Goal: Transaction & Acquisition: Purchase product/service

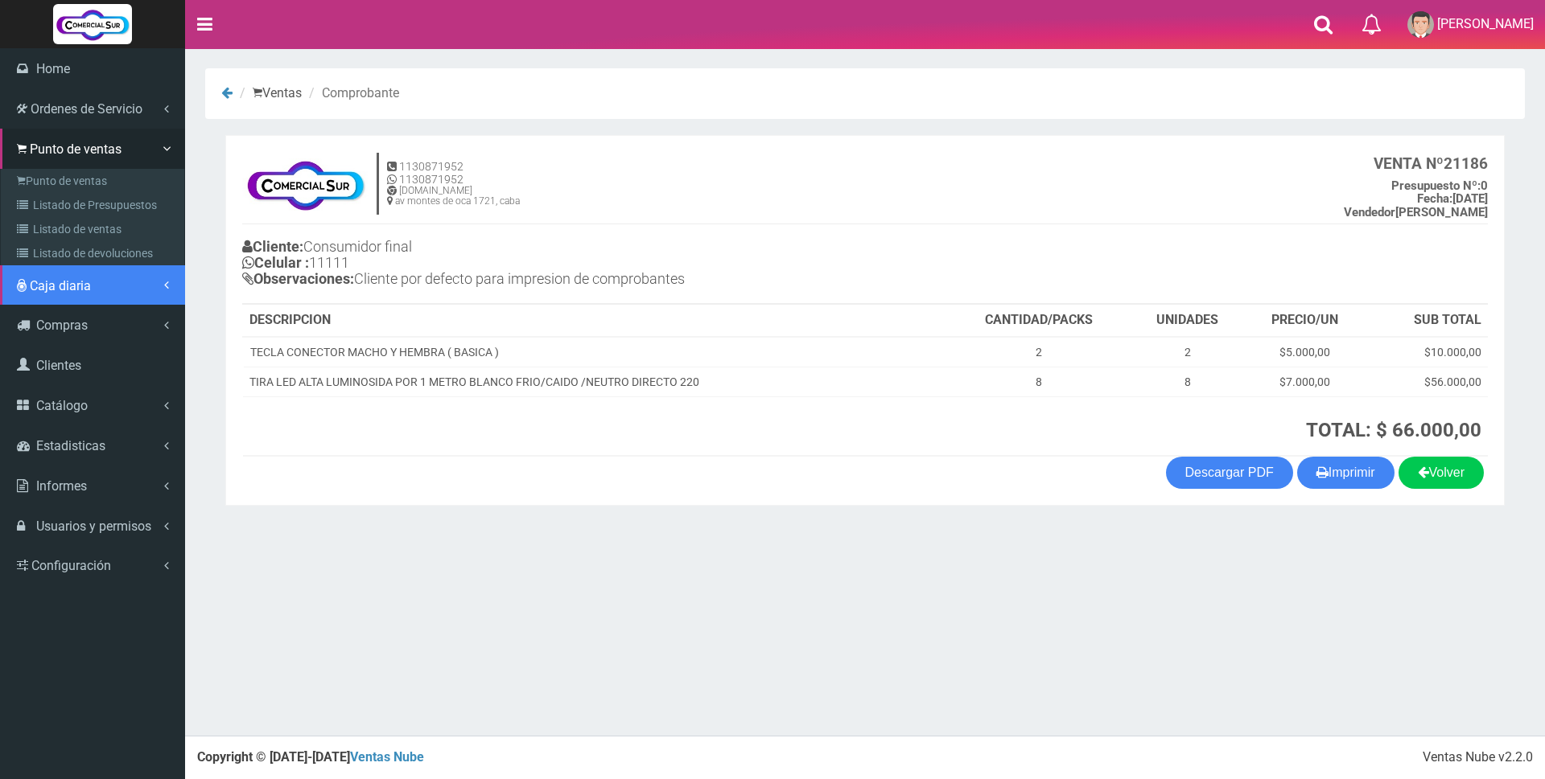
click at [73, 290] on span "Caja diaria" at bounding box center [60, 285] width 61 height 15
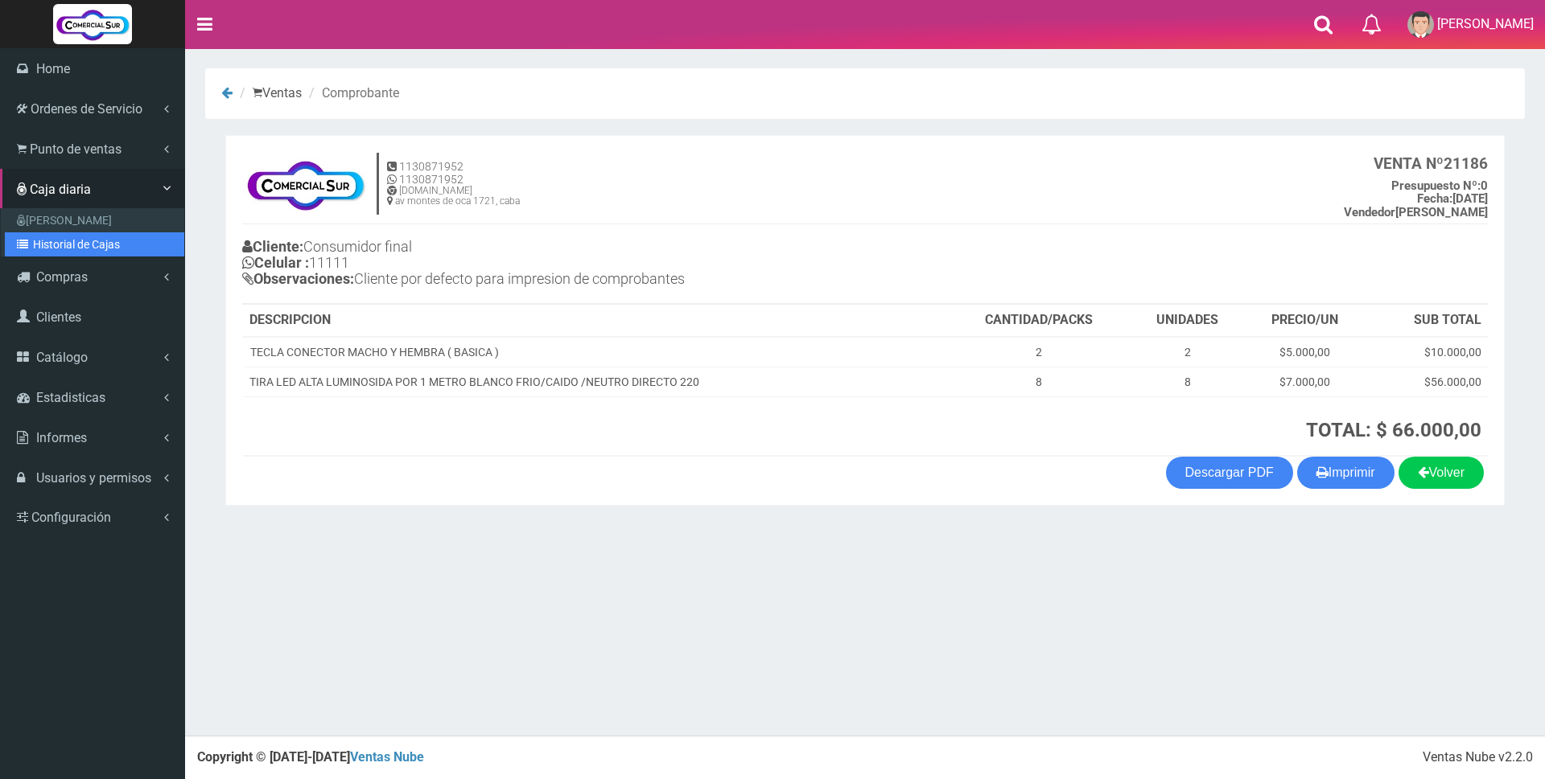
click at [73, 250] on link "Historial de Cajas" at bounding box center [94, 244] width 179 height 24
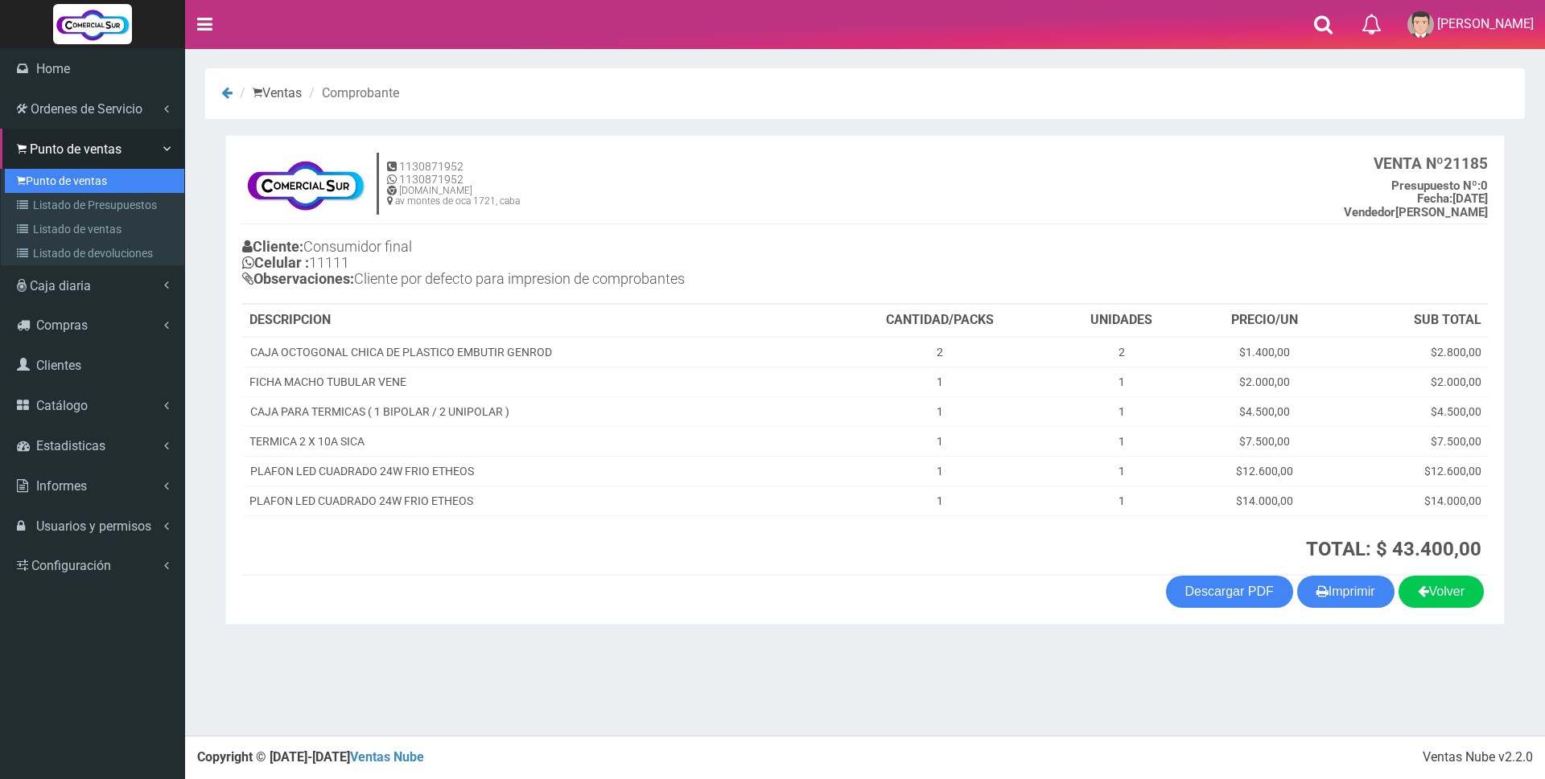
click at [29, 183] on link "Punto de ventas" at bounding box center [94, 181] width 179 height 24
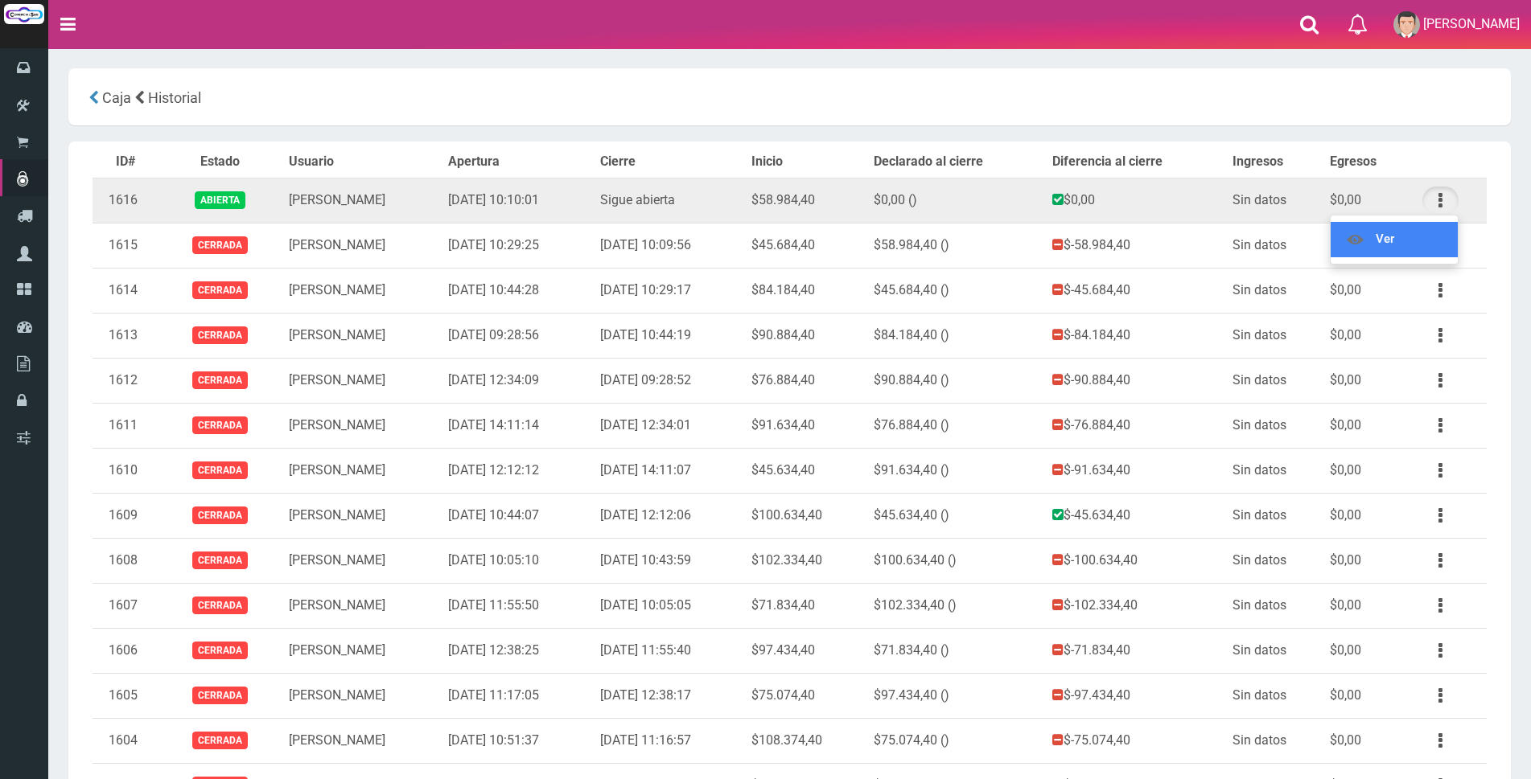
click at [1442, 243] on link "Ver" at bounding box center [1394, 239] width 127 height 35
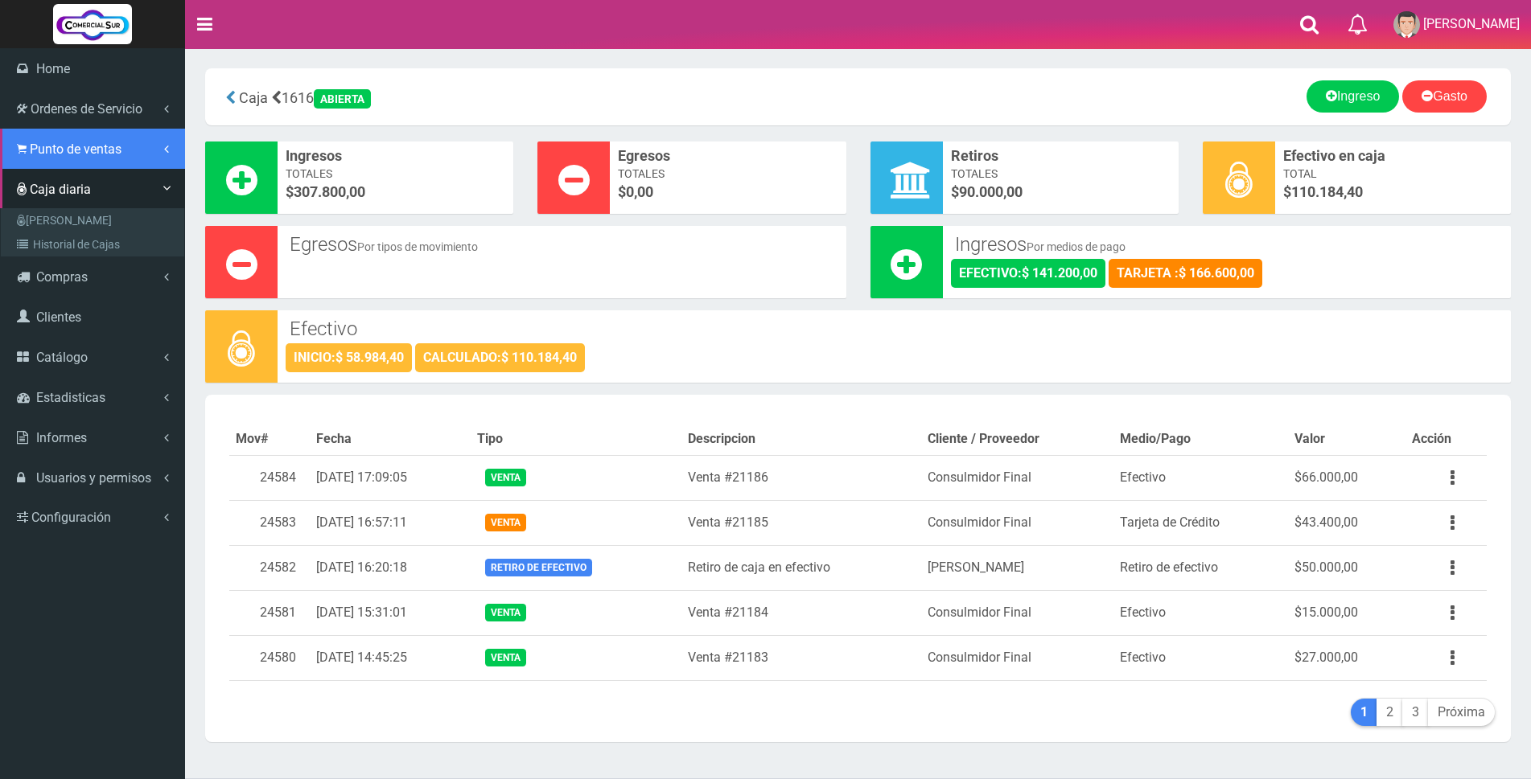
click at [44, 146] on span "Punto de ventas" at bounding box center [76, 149] width 92 height 15
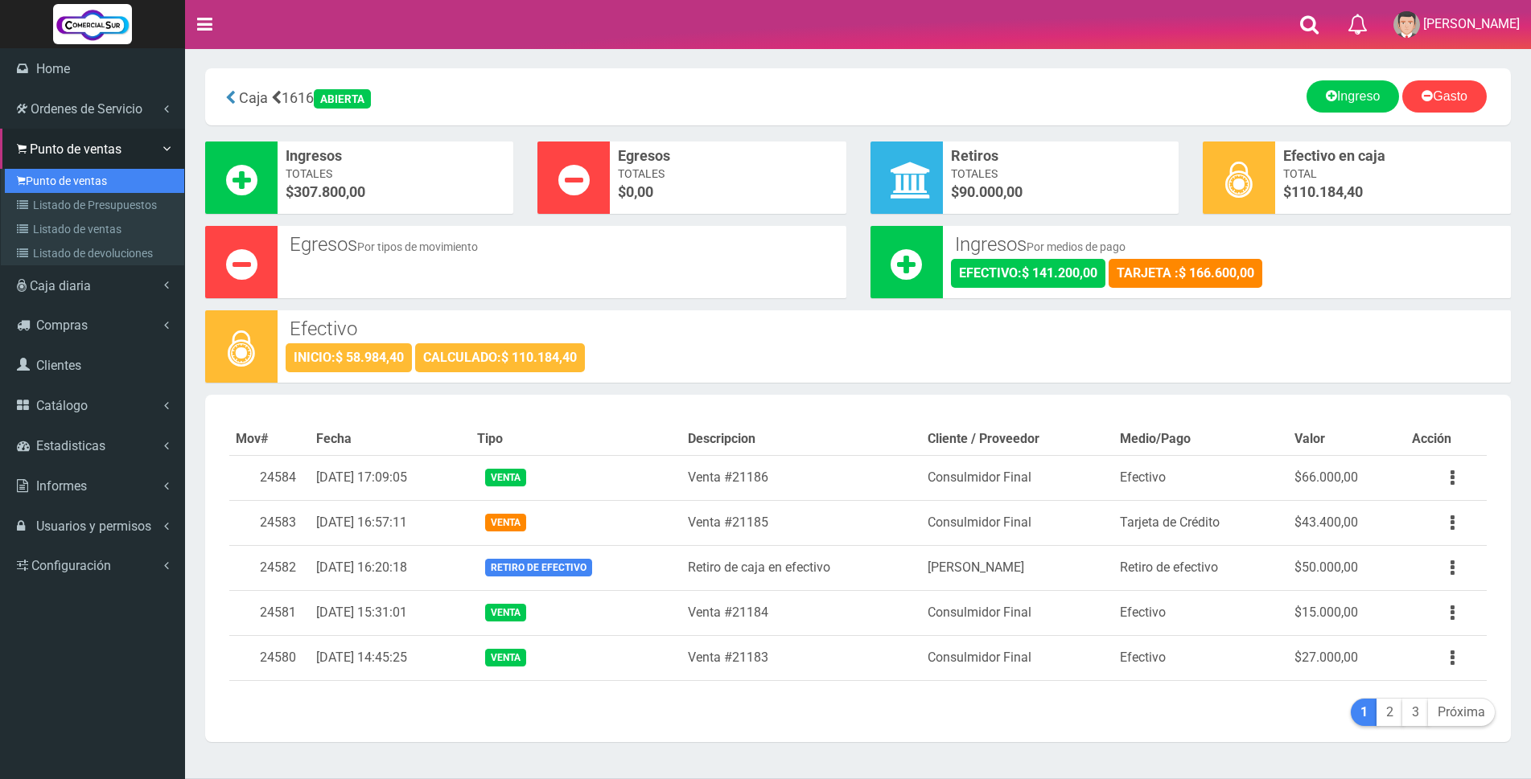
click at [44, 179] on link "Punto de ventas" at bounding box center [94, 181] width 179 height 24
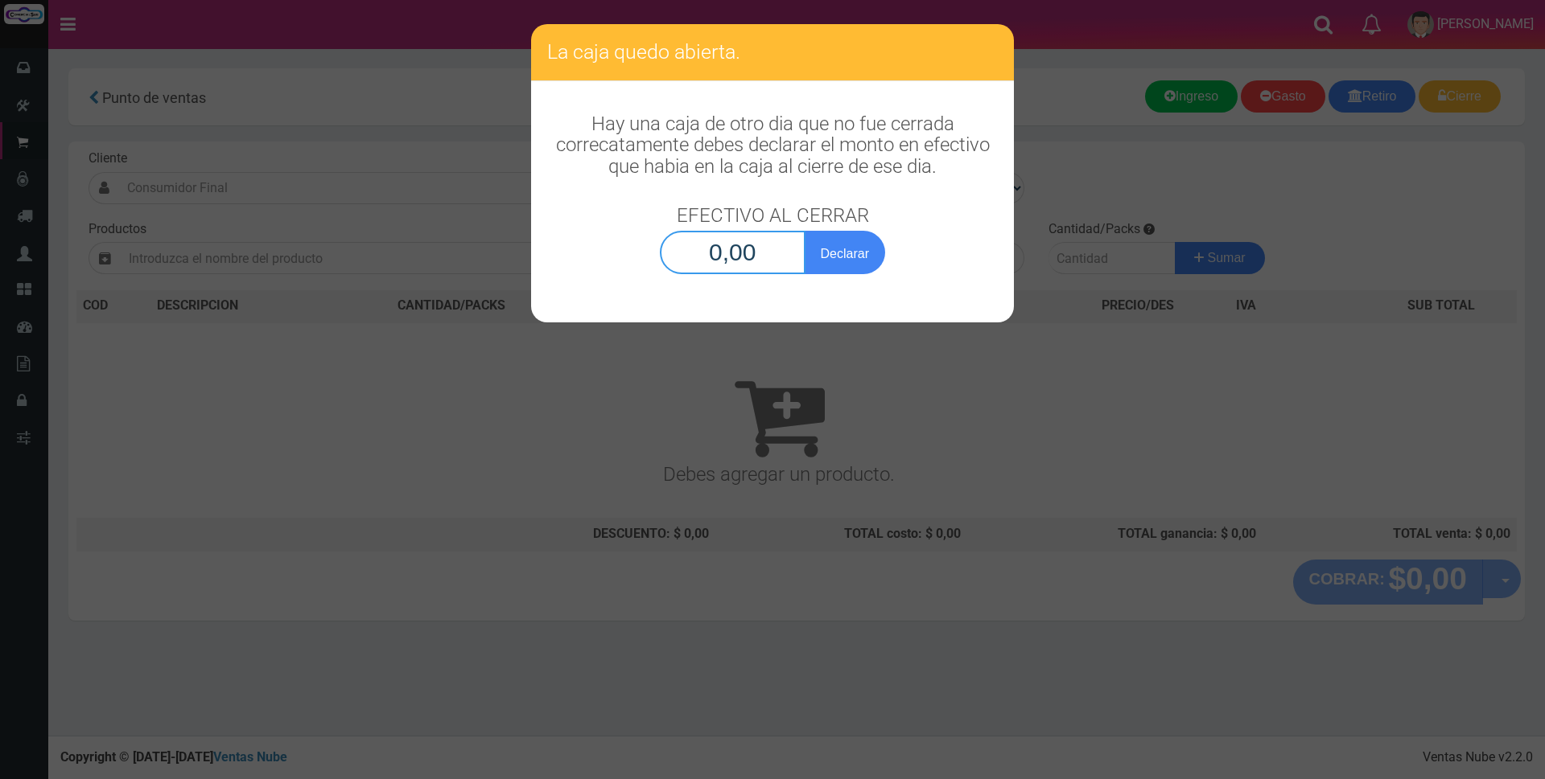
click at [710, 251] on input "0,00" at bounding box center [733, 252] width 146 height 43
type input "110.184,40"
click at [866, 258] on button "Declarar" at bounding box center [844, 252] width 80 height 43
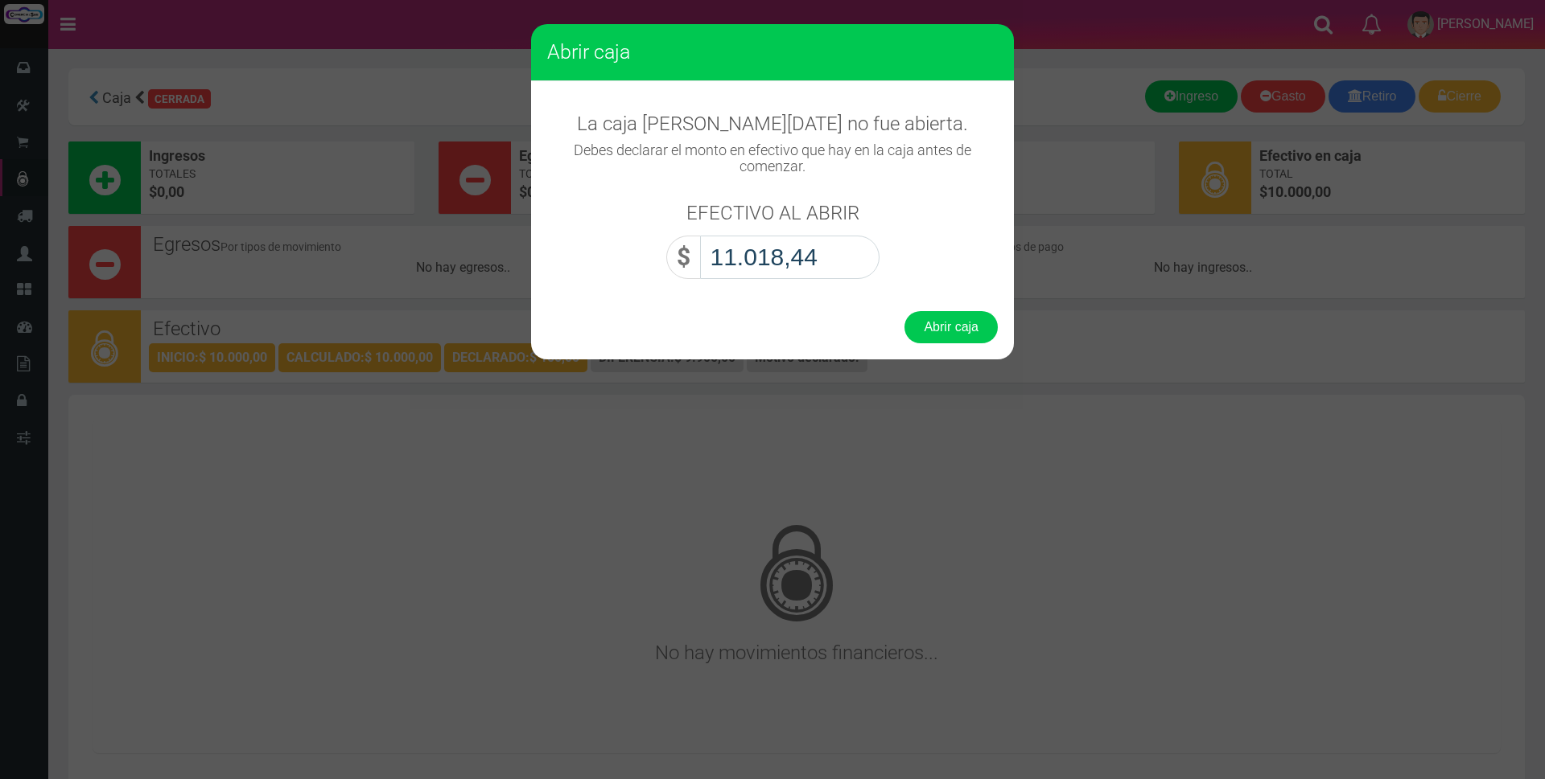
type input "110.184,40"
click at [952, 330] on button "Abrir caja" at bounding box center [950, 327] width 93 height 32
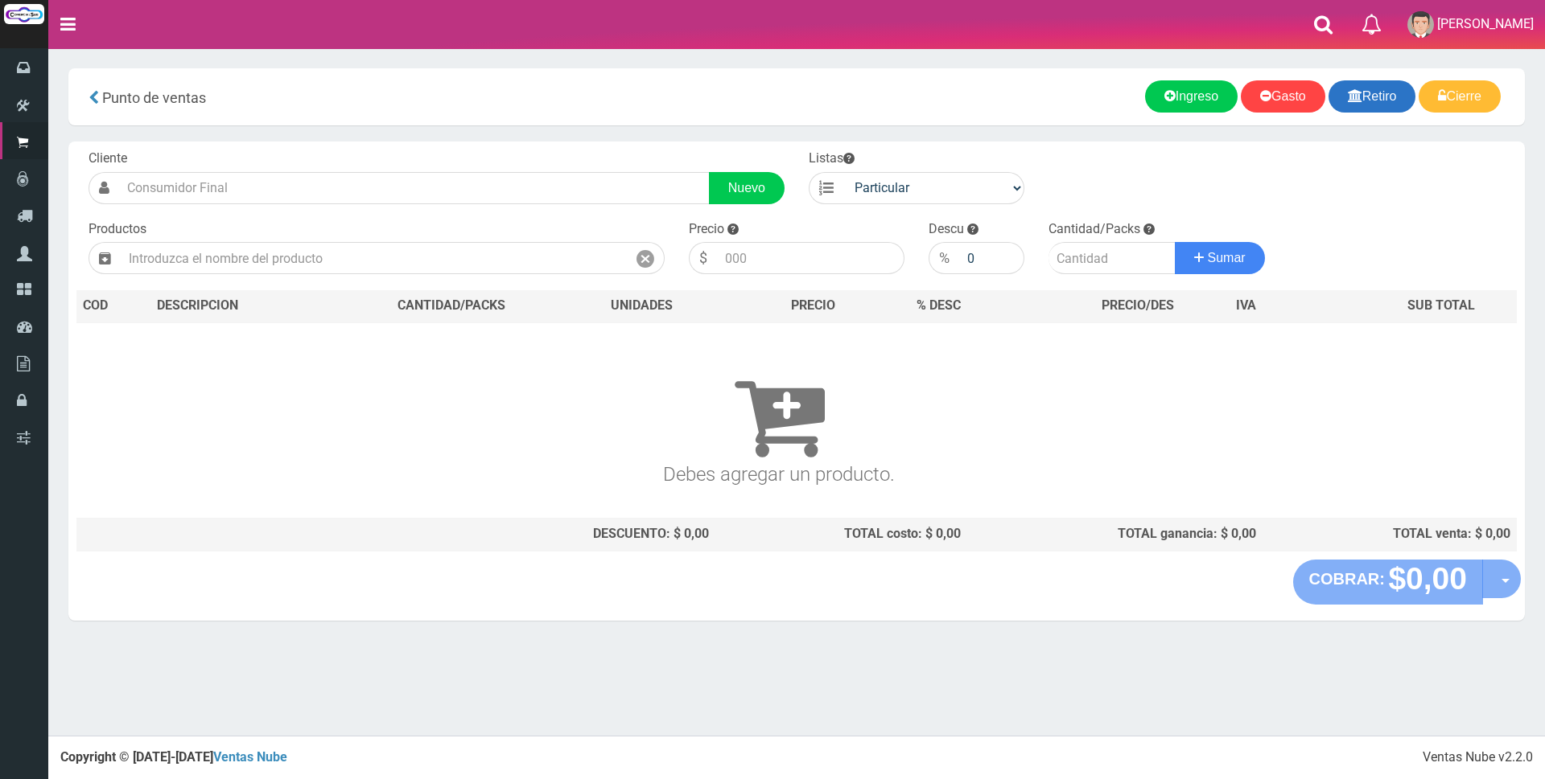
click at [1389, 101] on link "Retiro" at bounding box center [1372, 96] width 88 height 32
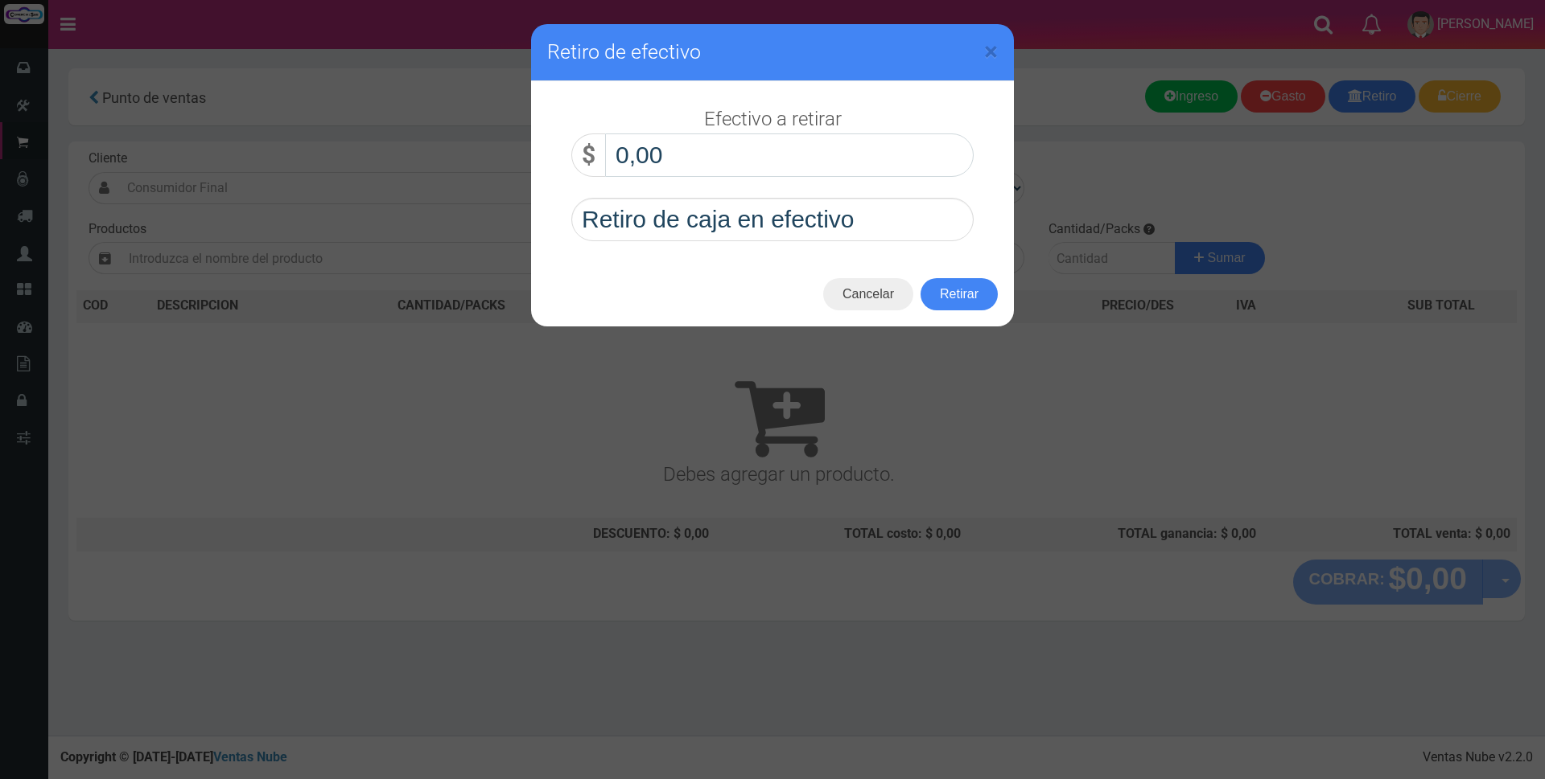
click at [823, 141] on input "0,00" at bounding box center [789, 155] width 368 height 43
type input "70.000,00"
click at [945, 296] on button "Retirar" at bounding box center [958, 294] width 77 height 32
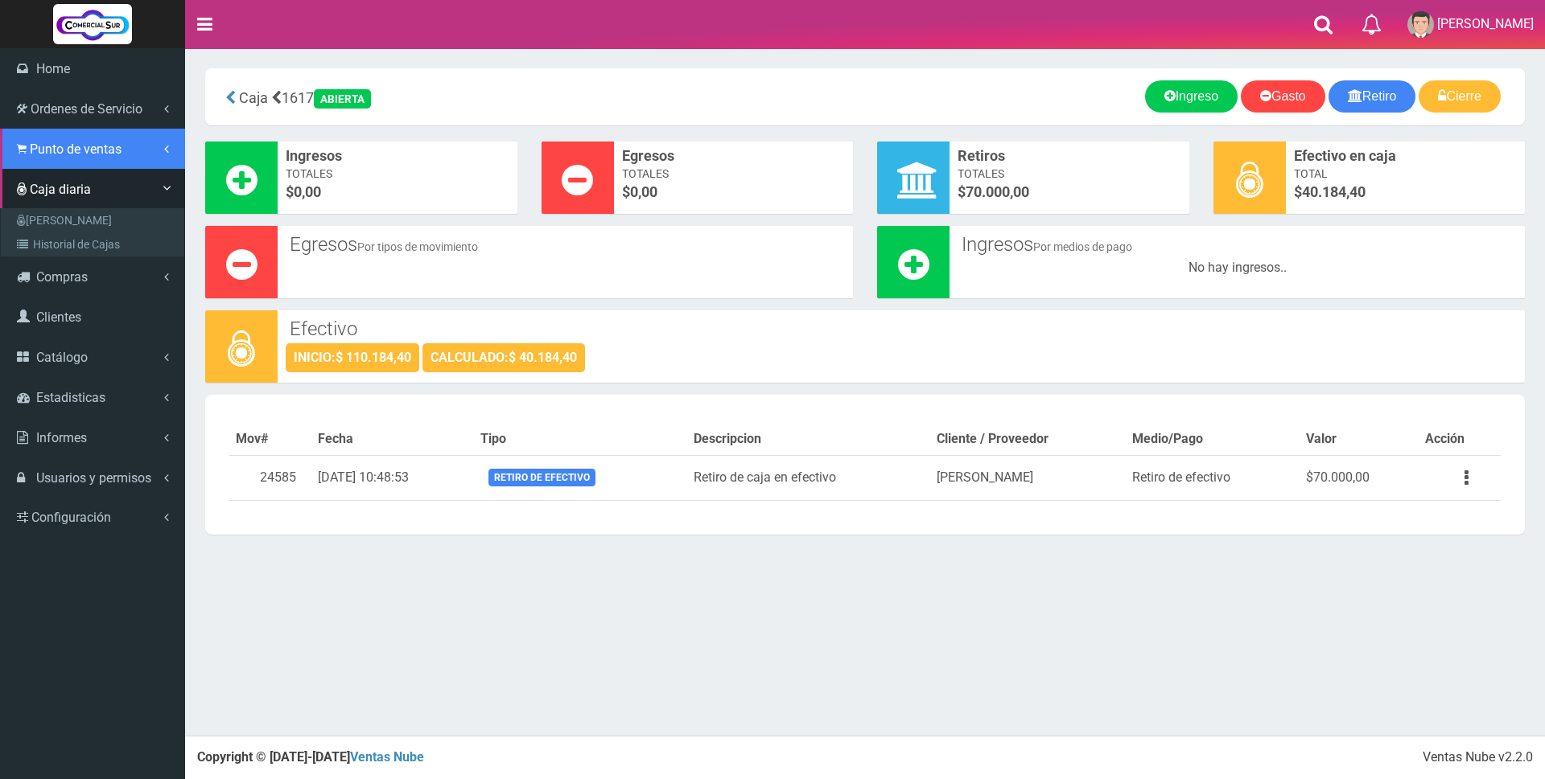
click at [73, 152] on span "Punto de ventas" at bounding box center [76, 149] width 92 height 15
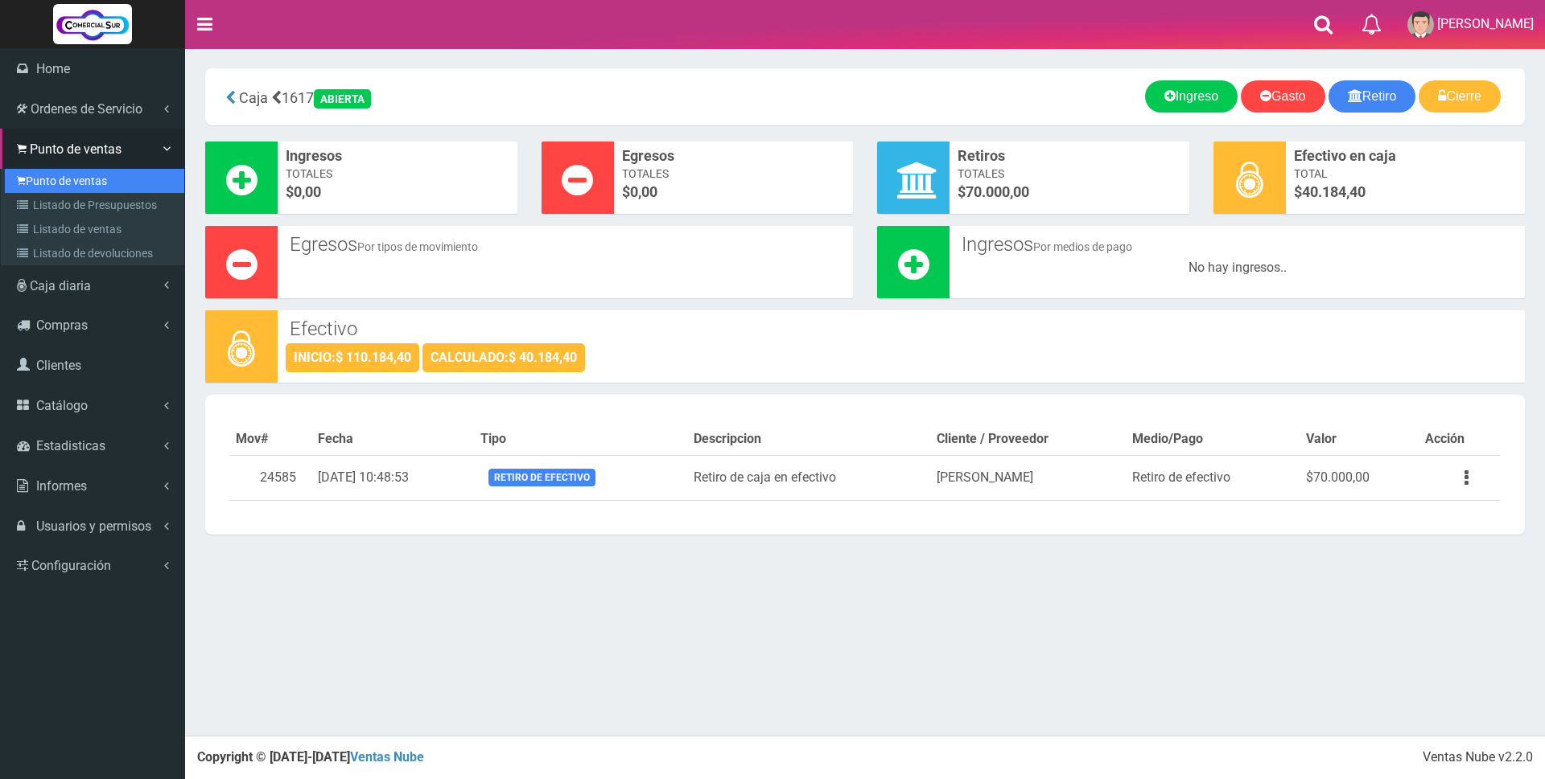
click at [52, 178] on link "Punto de ventas" at bounding box center [94, 181] width 179 height 24
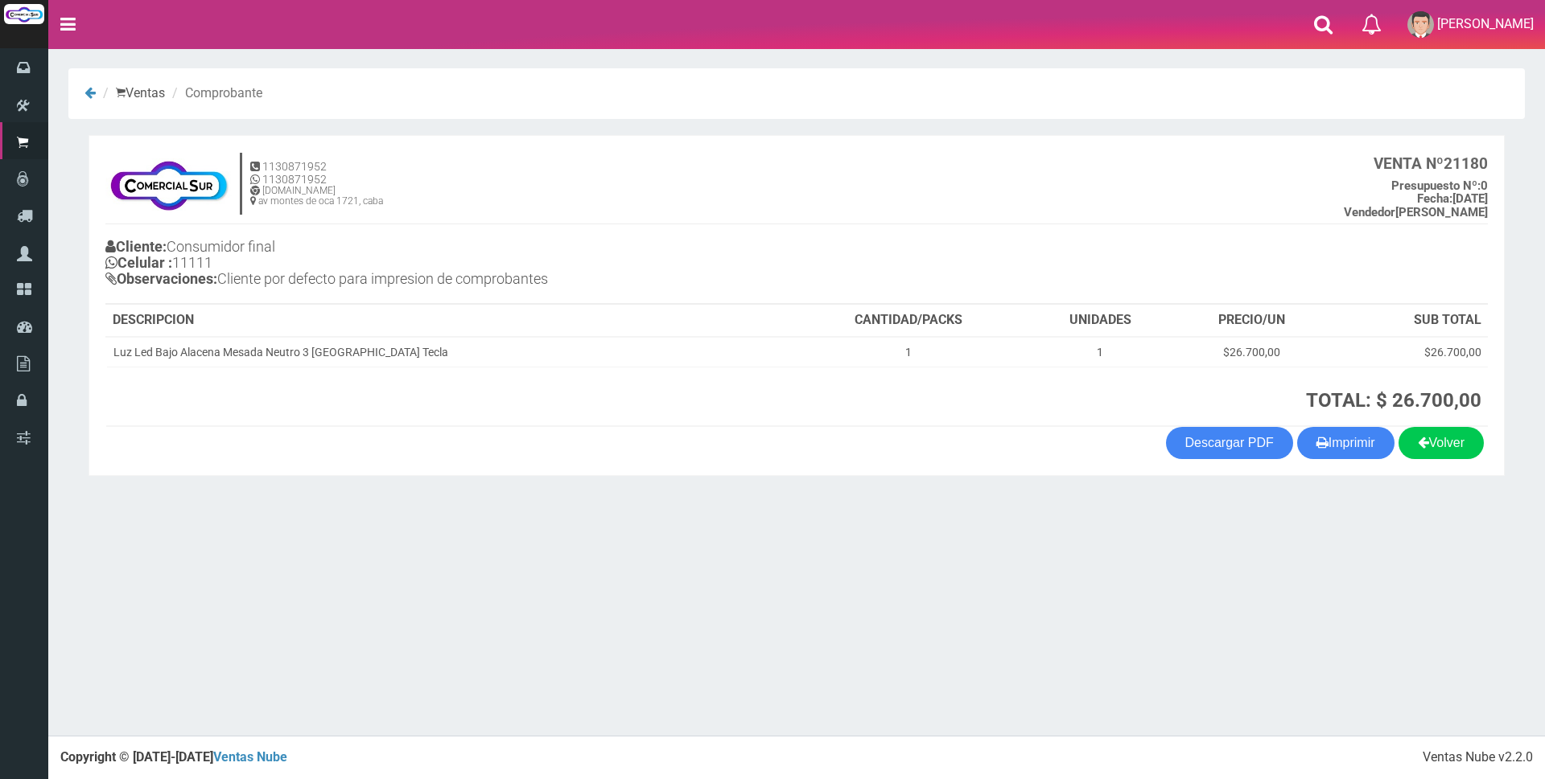
click at [1160, 603] on div "× Titulo del Msj texto Mas Texto Cancelar Aceptar Ventas Comprobante" at bounding box center [796, 368] width 1496 height 736
click at [1170, 626] on div "× Titulo del Msj texto Mas Texto Cancelar Aceptar Ventas Comprobante" at bounding box center [796, 368] width 1496 height 736
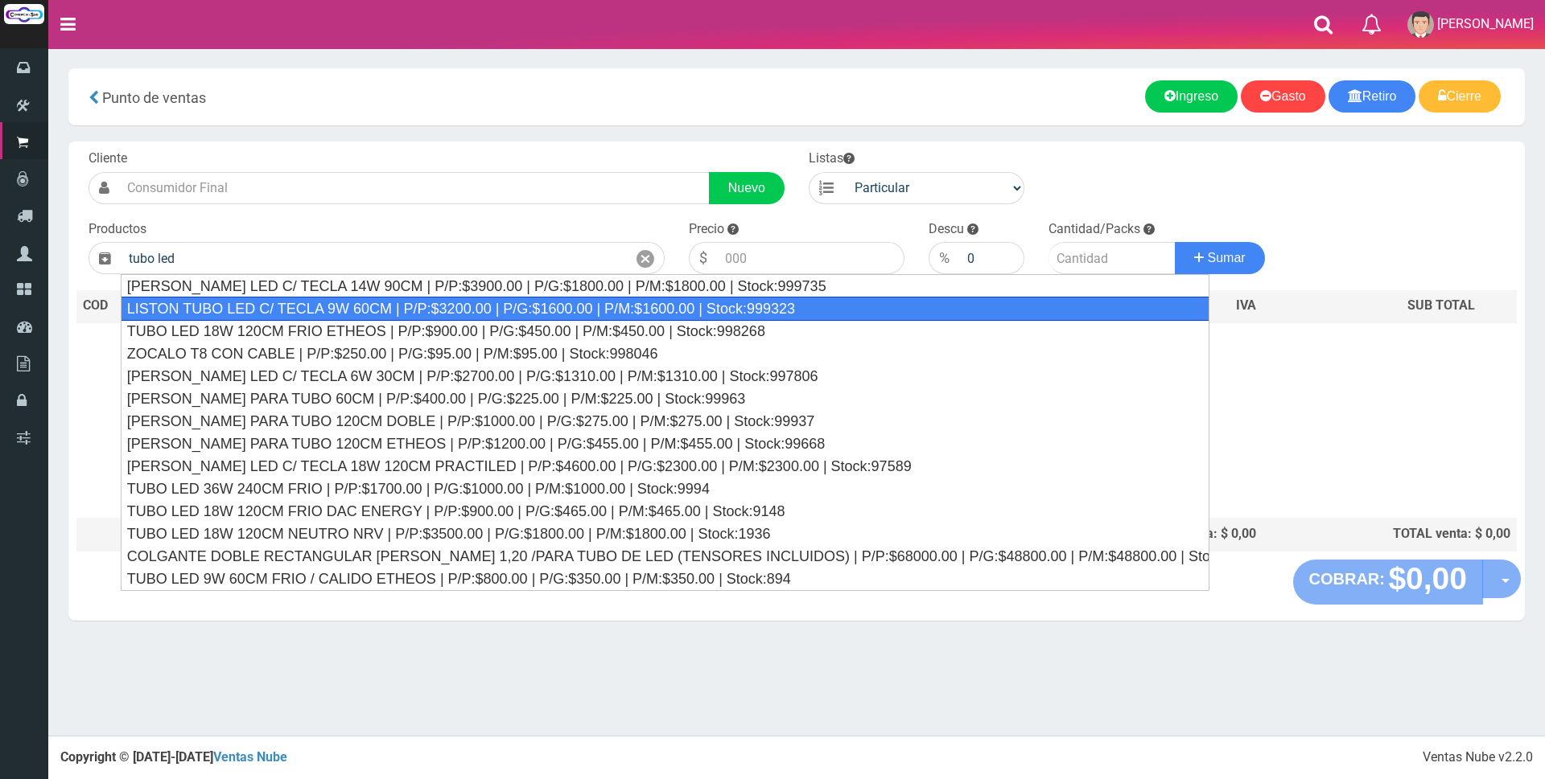
click at [364, 311] on div "LISTON TUBO LED C/ TECLA 9W 60CM | P/P:$3200.00 | P/G:$1600.00 | P/M:$1600.00 |…" at bounding box center [665, 309] width 1088 height 24
type input "LISTON TUBO LED C/ TECLA 9W 60CM | P/P:$3200.00 | P/G:$1600.00 | P/M:$1600.00 |…"
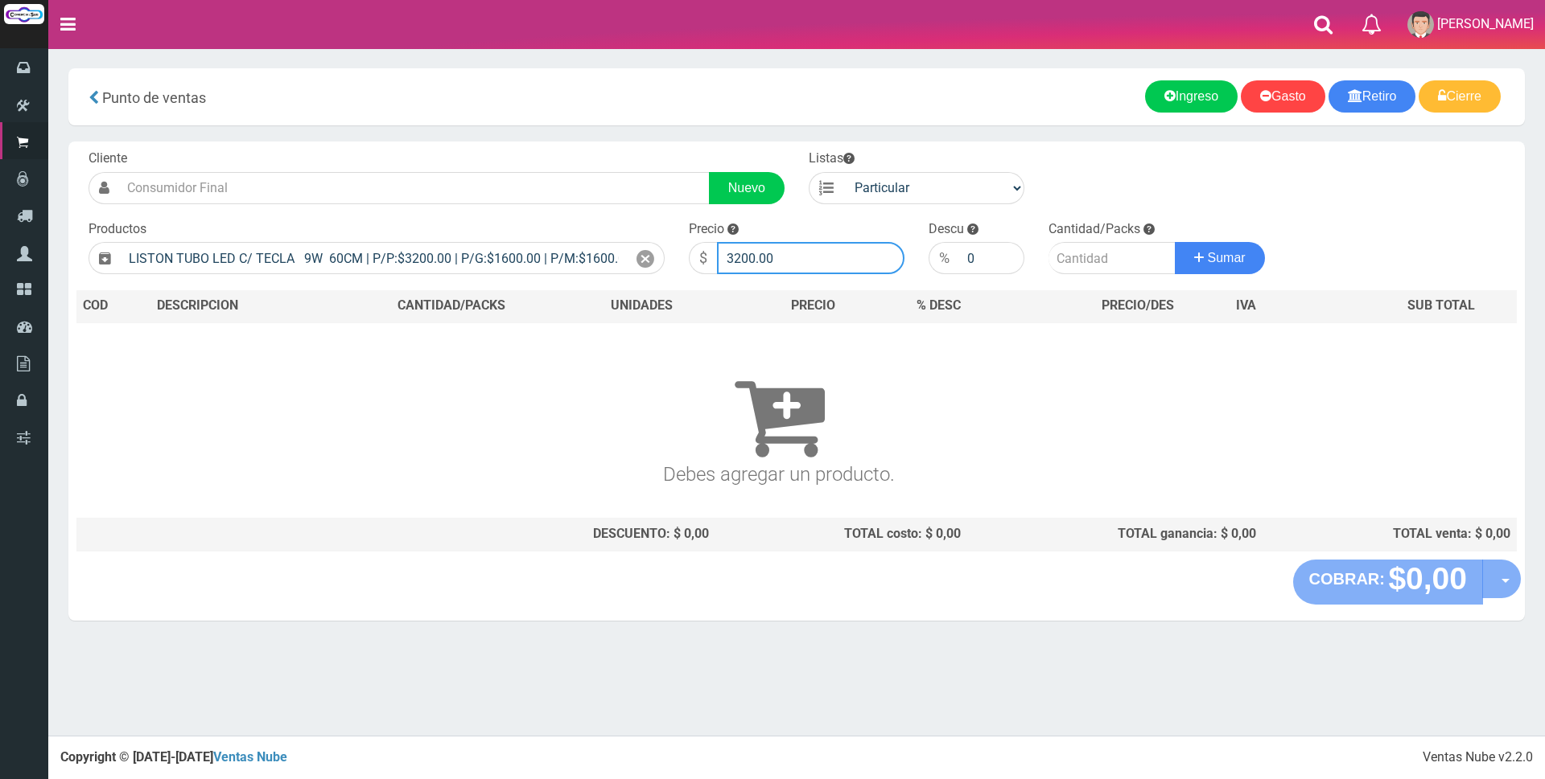
click at [826, 257] on input "3200.00" at bounding box center [810, 258] width 187 height 32
type input "3000"
click at [1080, 255] on input "number" at bounding box center [1111, 258] width 127 height 32
type input "1"
click at [1208, 250] on button "Sumar" at bounding box center [1219, 258] width 90 height 32
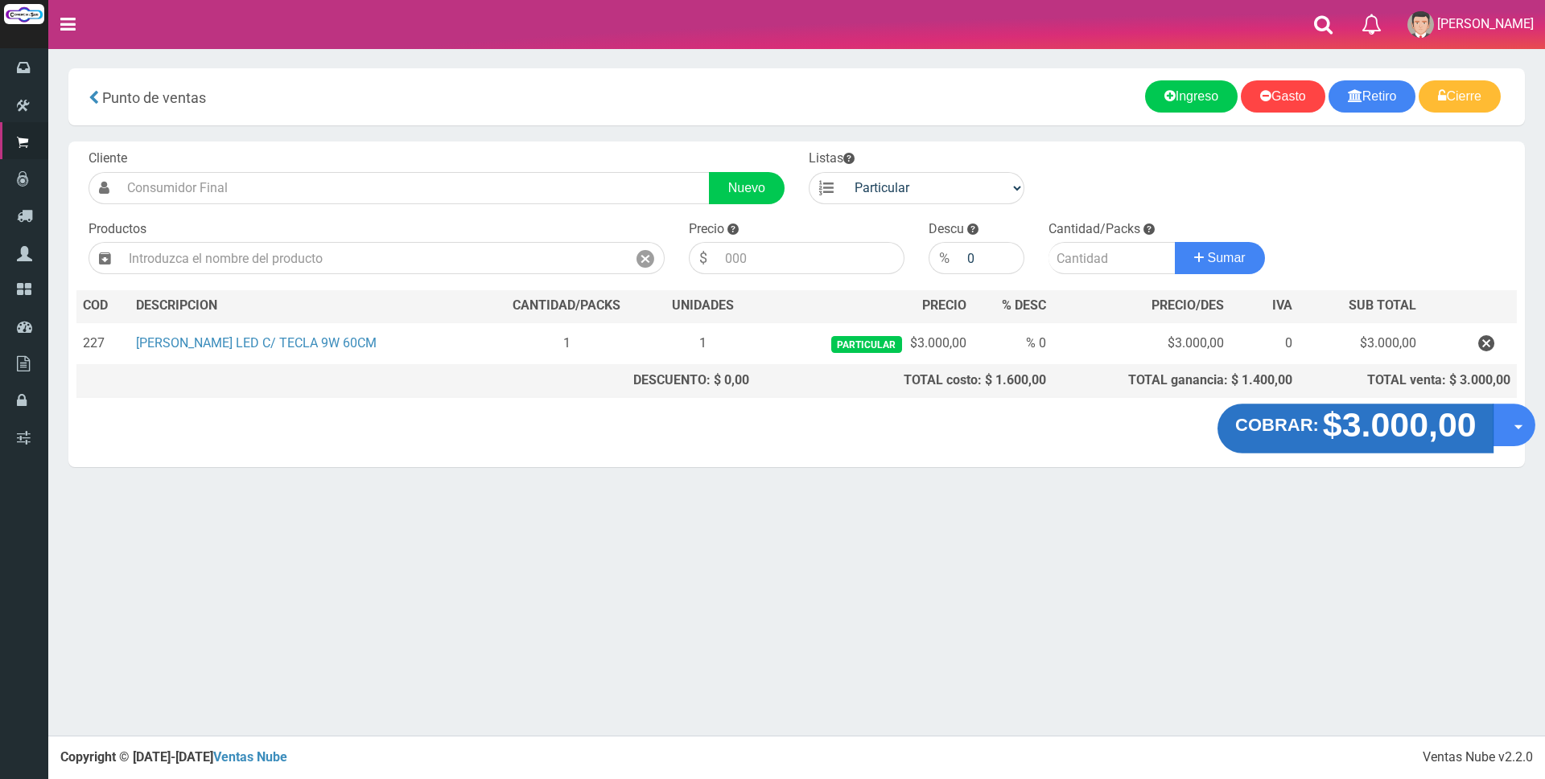
click at [1408, 435] on strong "$3.000,00" at bounding box center [1399, 425] width 154 height 38
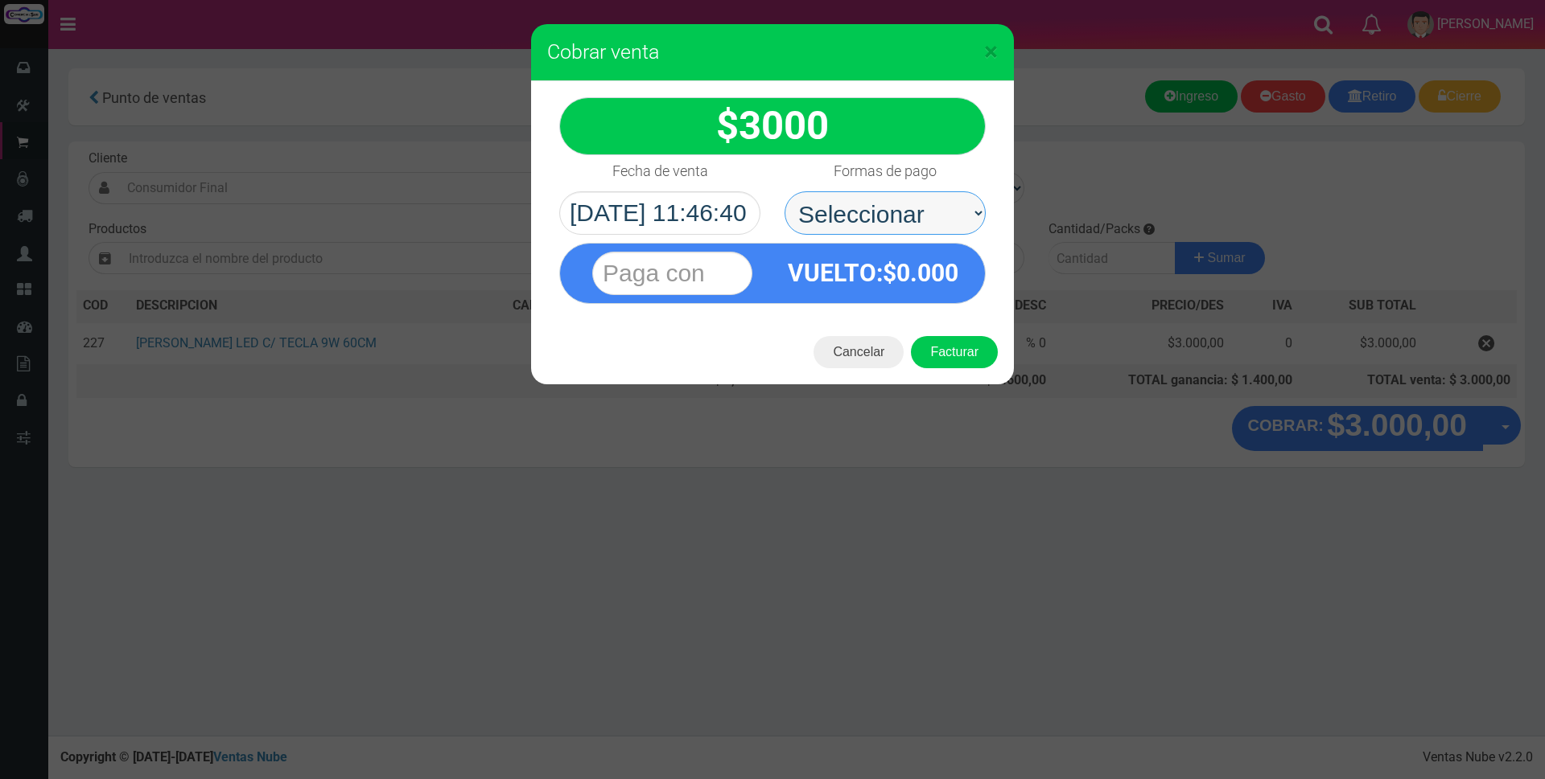
click at [923, 218] on select "Seleccionar Efectivo Tarjeta de Crédito Depósito Débito" at bounding box center [884, 212] width 201 height 43
select select "Efectivo"
click at [784, 191] on select "Seleccionar Efectivo Tarjeta de Crédito Depósito Débito" at bounding box center [884, 212] width 201 height 43
click at [728, 277] on input "text" at bounding box center [672, 273] width 160 height 43
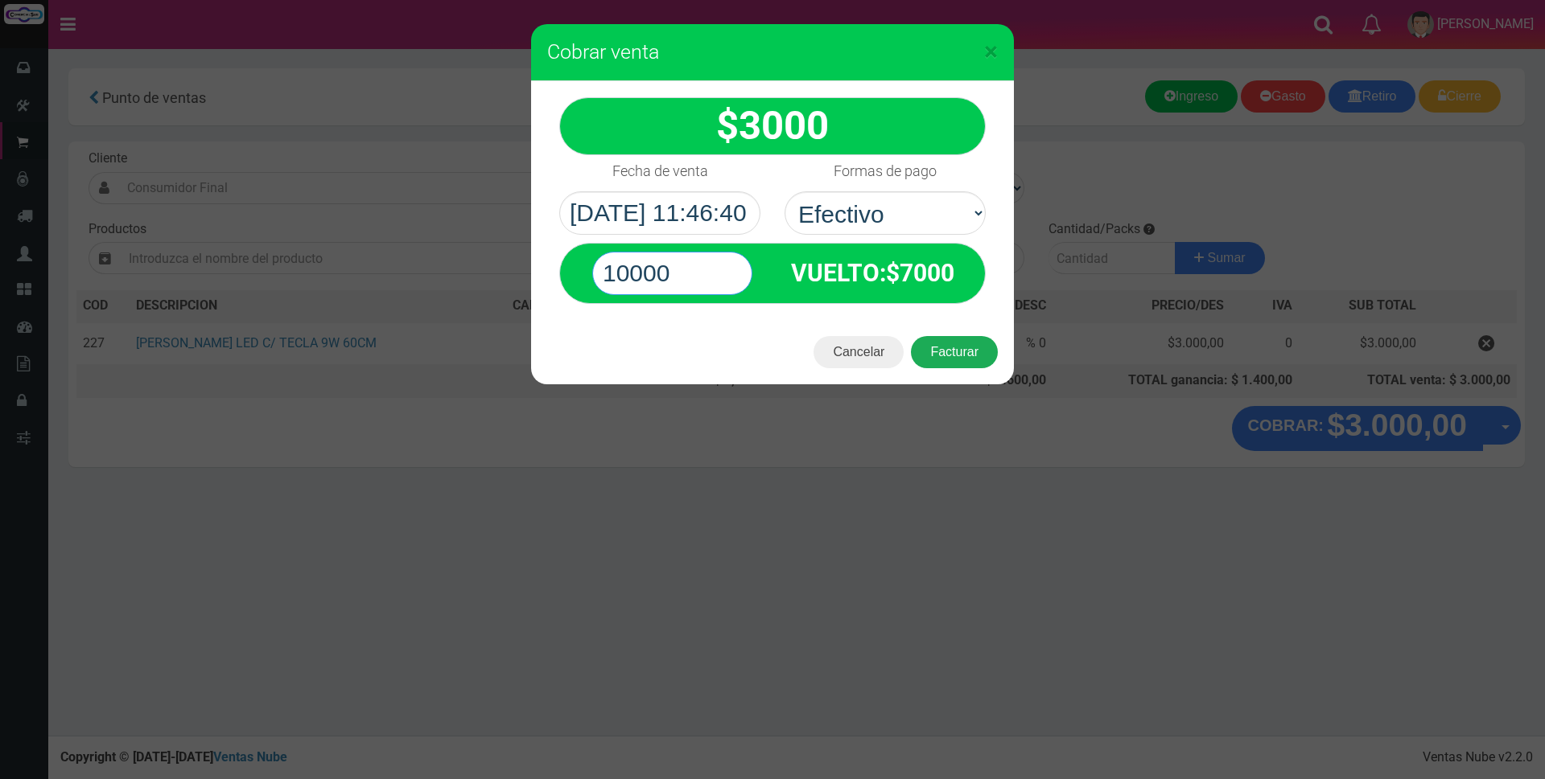
type input "10000"
click at [935, 343] on button "Facturar" at bounding box center [954, 352] width 87 height 32
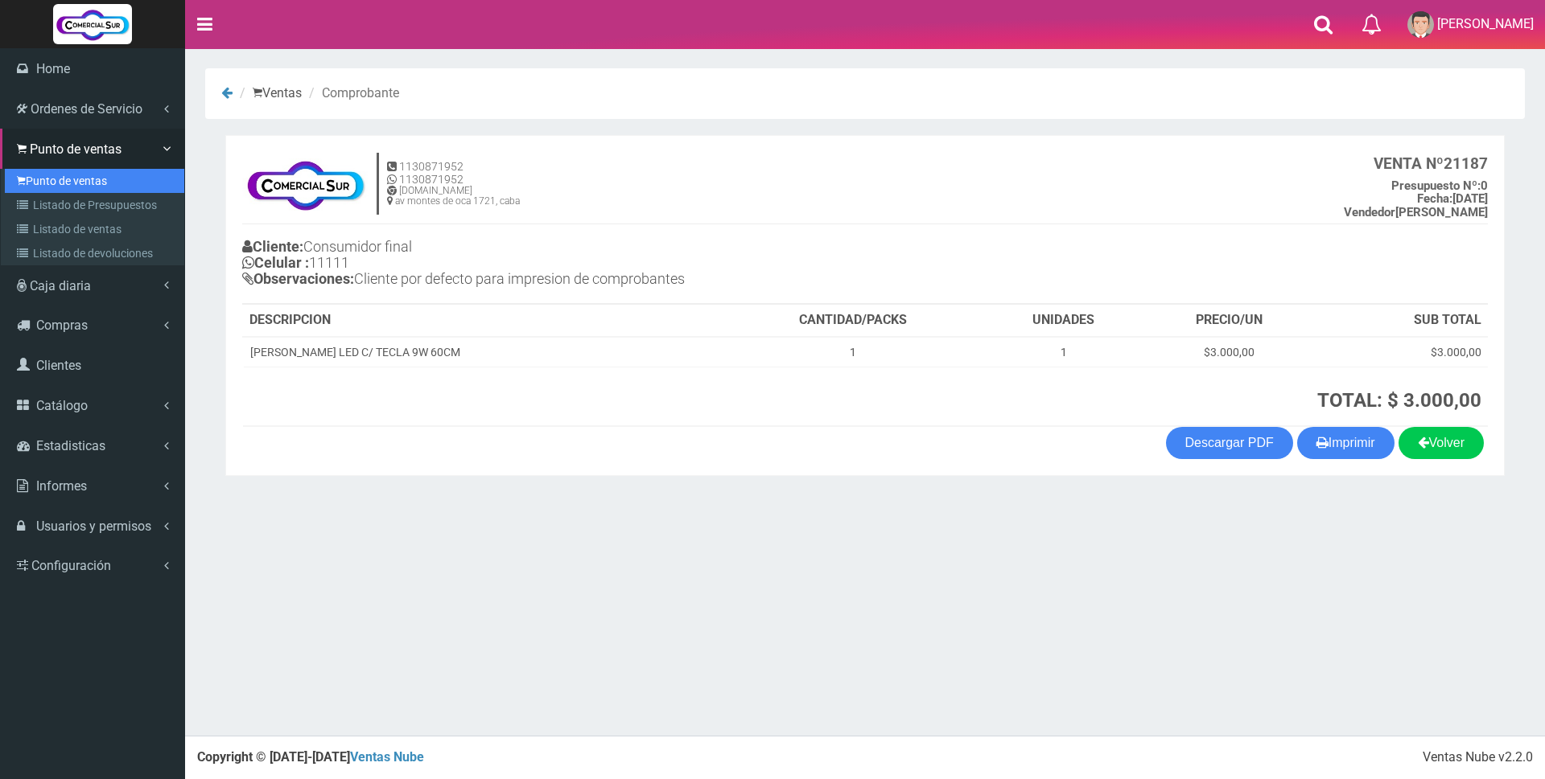
click at [59, 180] on link "Punto de ventas" at bounding box center [94, 181] width 179 height 24
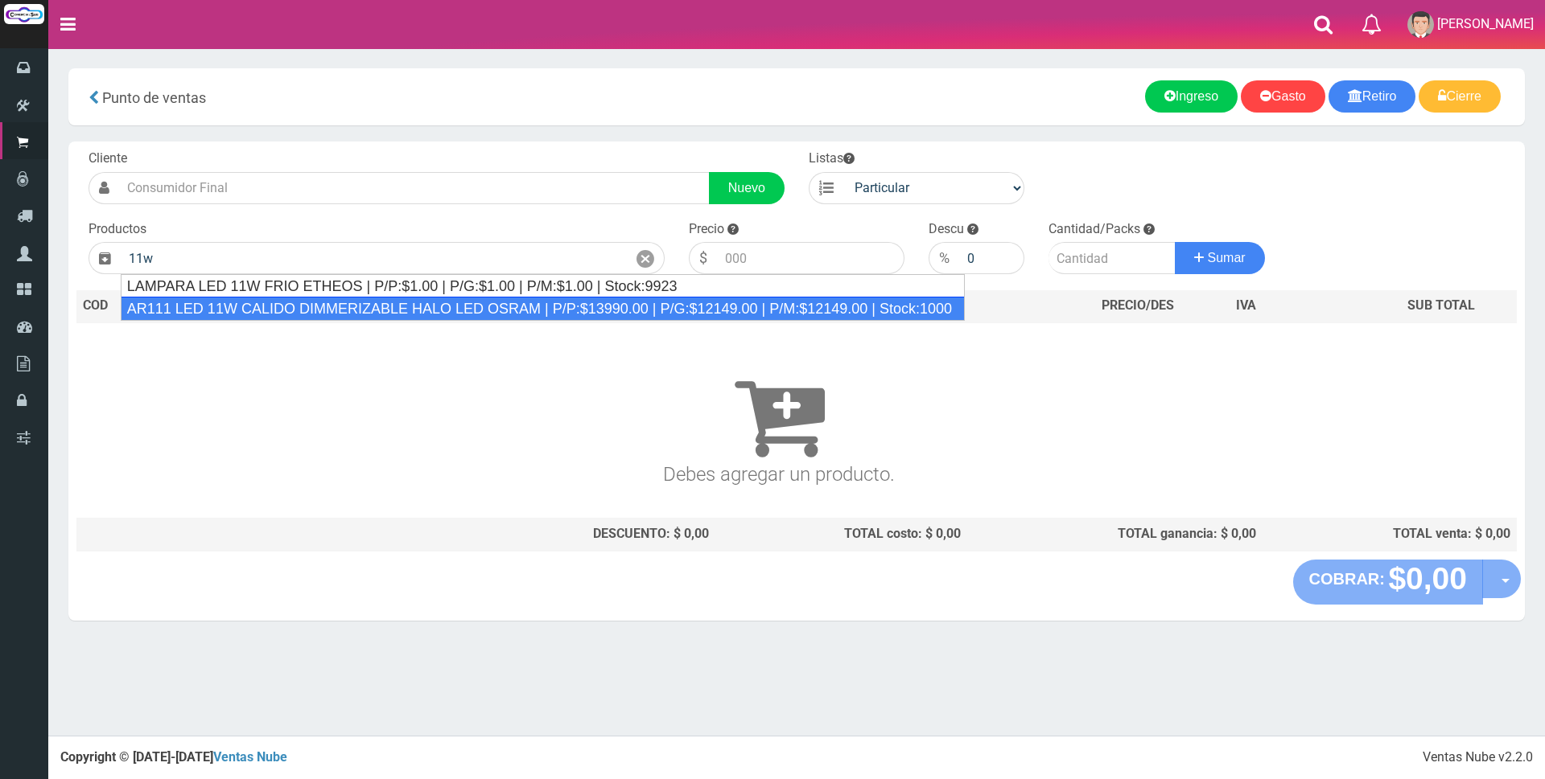
click at [283, 306] on div "AR111 LED 11W CALIDO DIMMERIZABLE HALO LED OSRAM | P/P:$13990.00 | P/G:$12149.0…" at bounding box center [543, 309] width 844 height 24
type input "AR111 LED 11W CALIDO DIMMERIZABLE HALO LED OSRAM | P/P:$13990.00 | P/G:$12149.0…"
type input "13990.00"
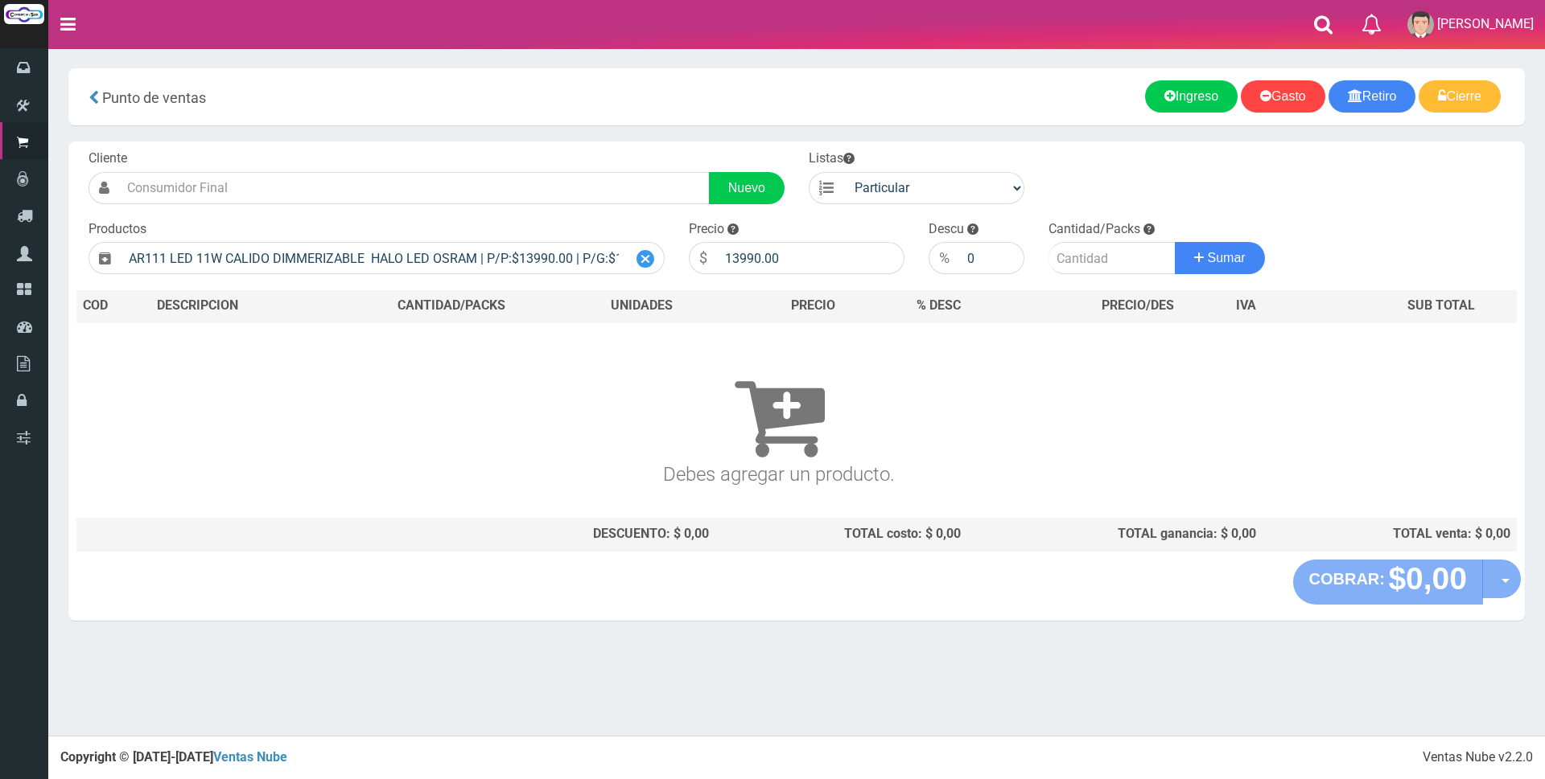
click at [648, 256] on icon at bounding box center [645, 259] width 18 height 23
click at [241, 259] on input "text" at bounding box center [374, 258] width 506 height 32
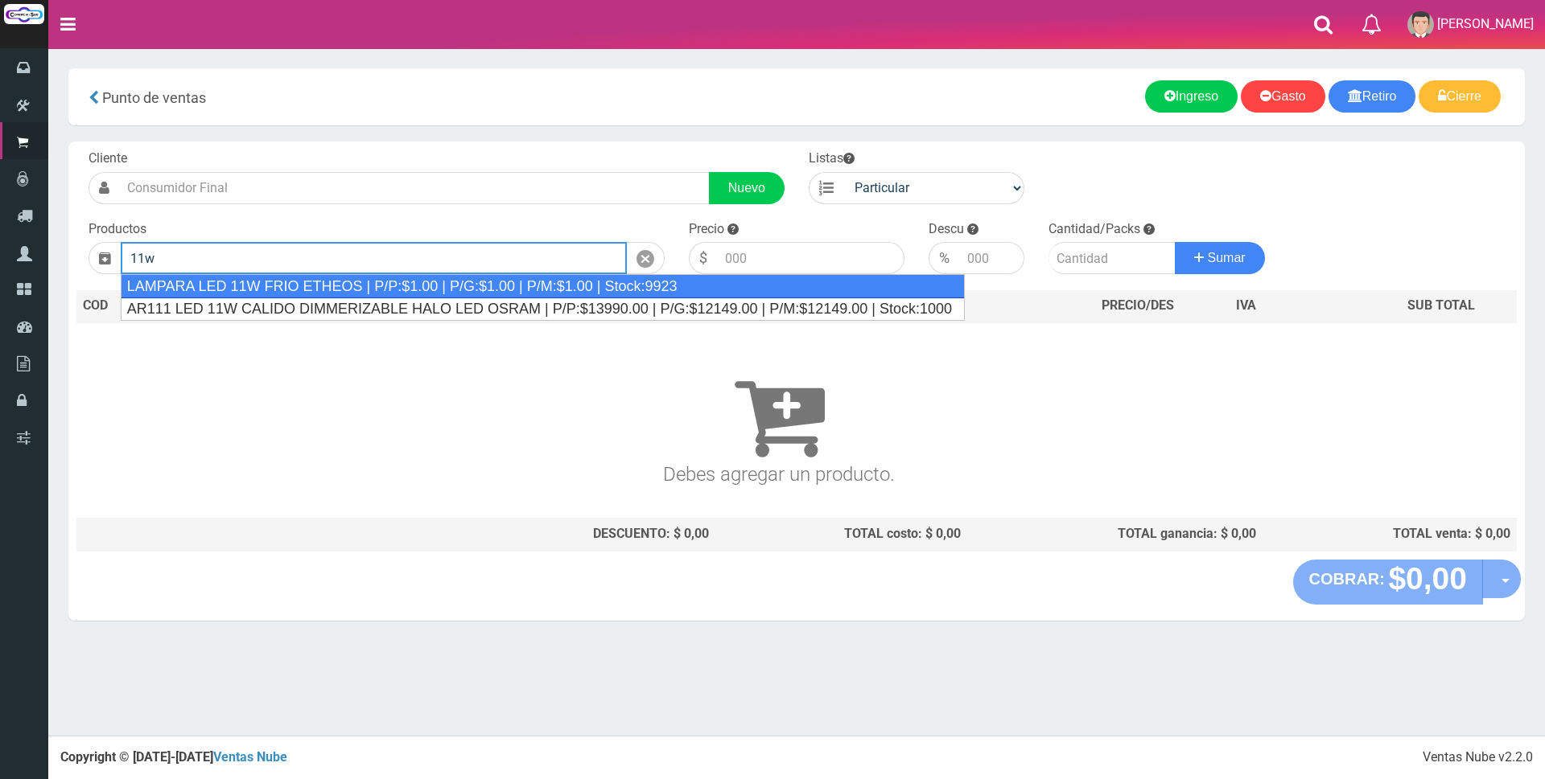
click at [329, 283] on div "LAMPARA LED 11W FRIO ETHEOS | P/P:$1.00 | P/G:$1.00 | P/M:$1.00 | Stock:9923" at bounding box center [543, 286] width 844 height 24
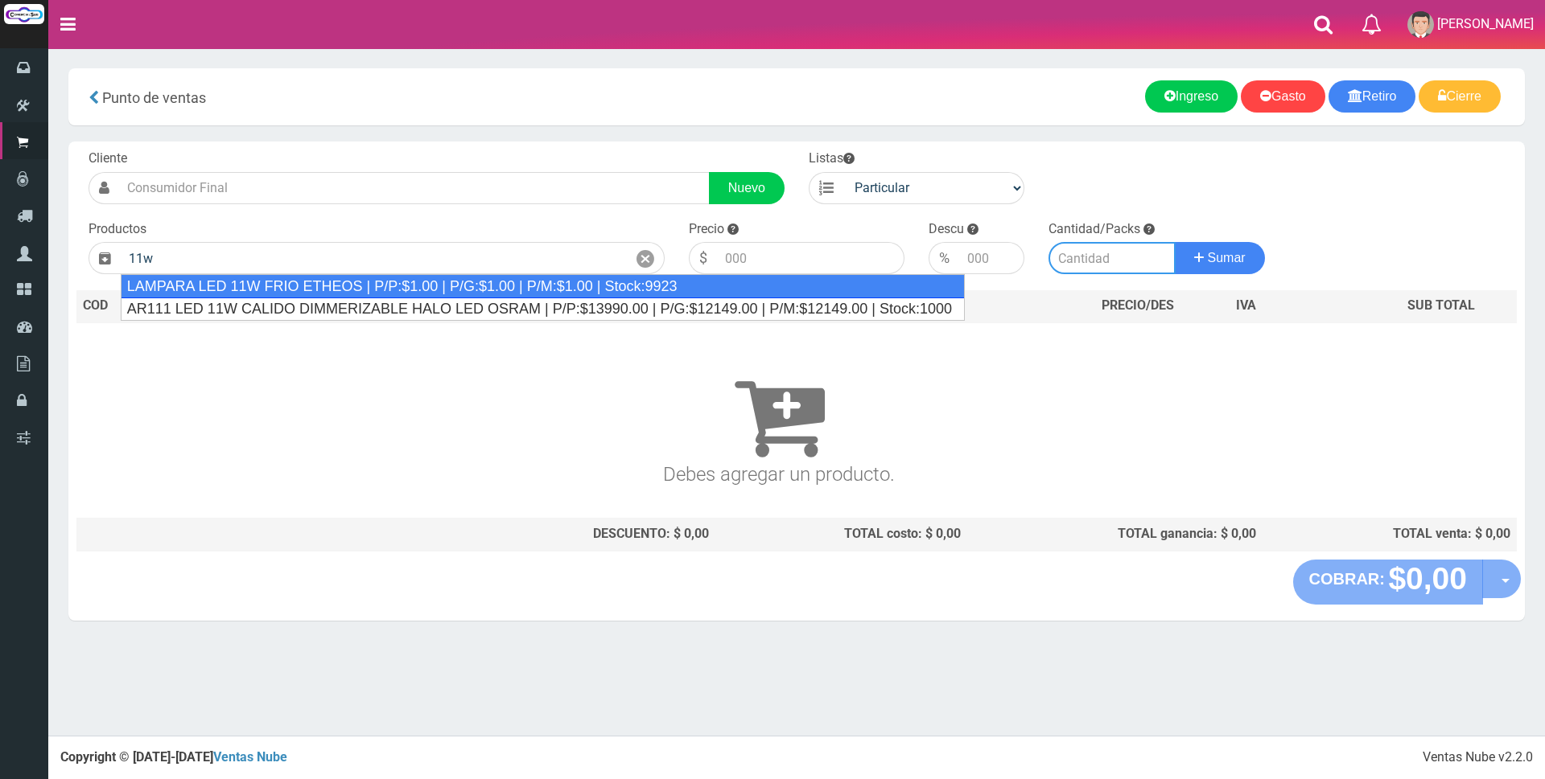
type input "LAMPARA LED 11W FRIO ETHEOS | P/P:$1.00 | P/G:$1.00 | P/M:$1.00 | Stock:9923"
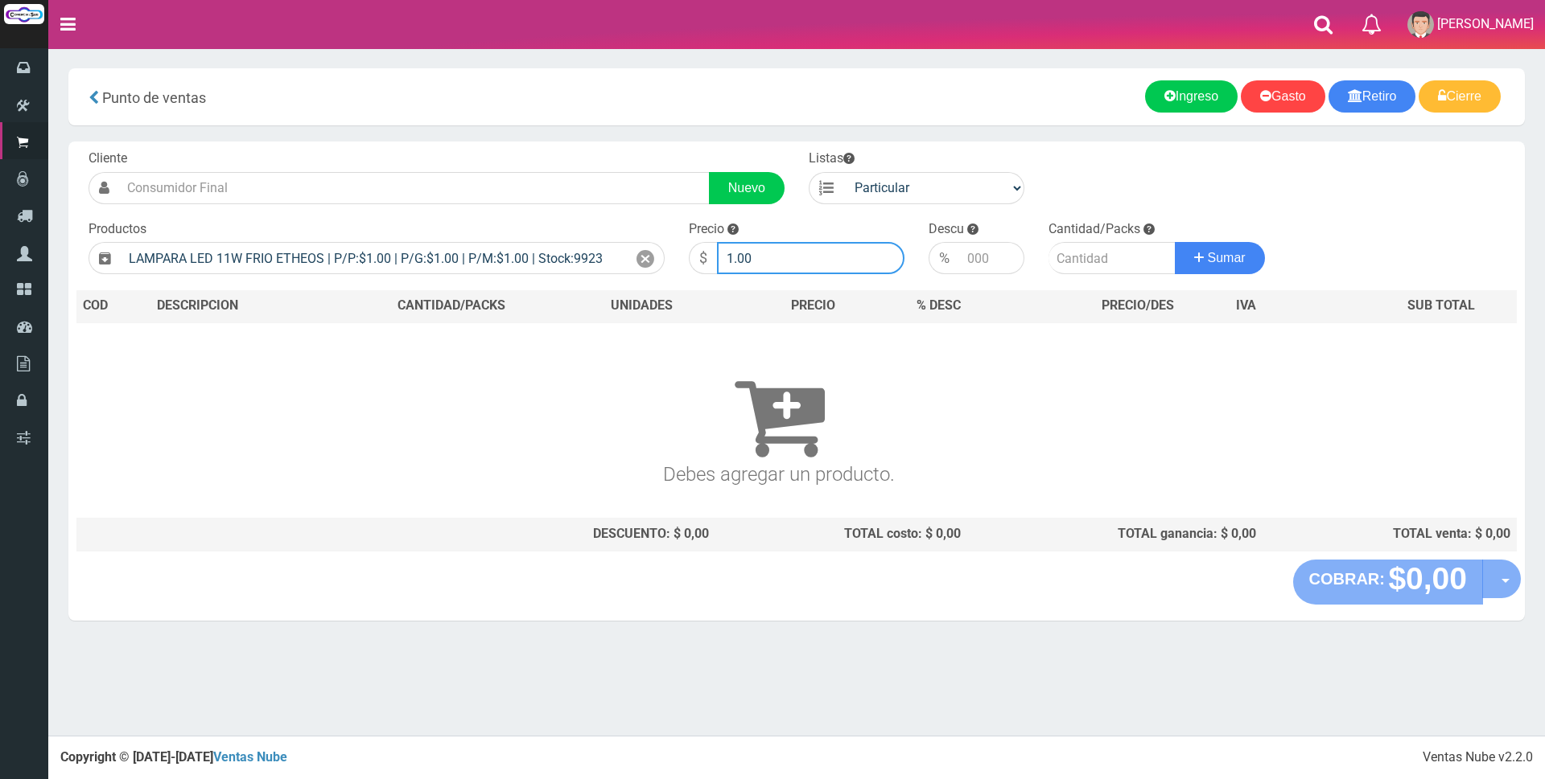
click at [767, 260] on input "1.00" at bounding box center [810, 258] width 187 height 32
type input "1"
type input "2200"
click at [1093, 257] on input "number" at bounding box center [1111, 258] width 127 height 32
type input "1"
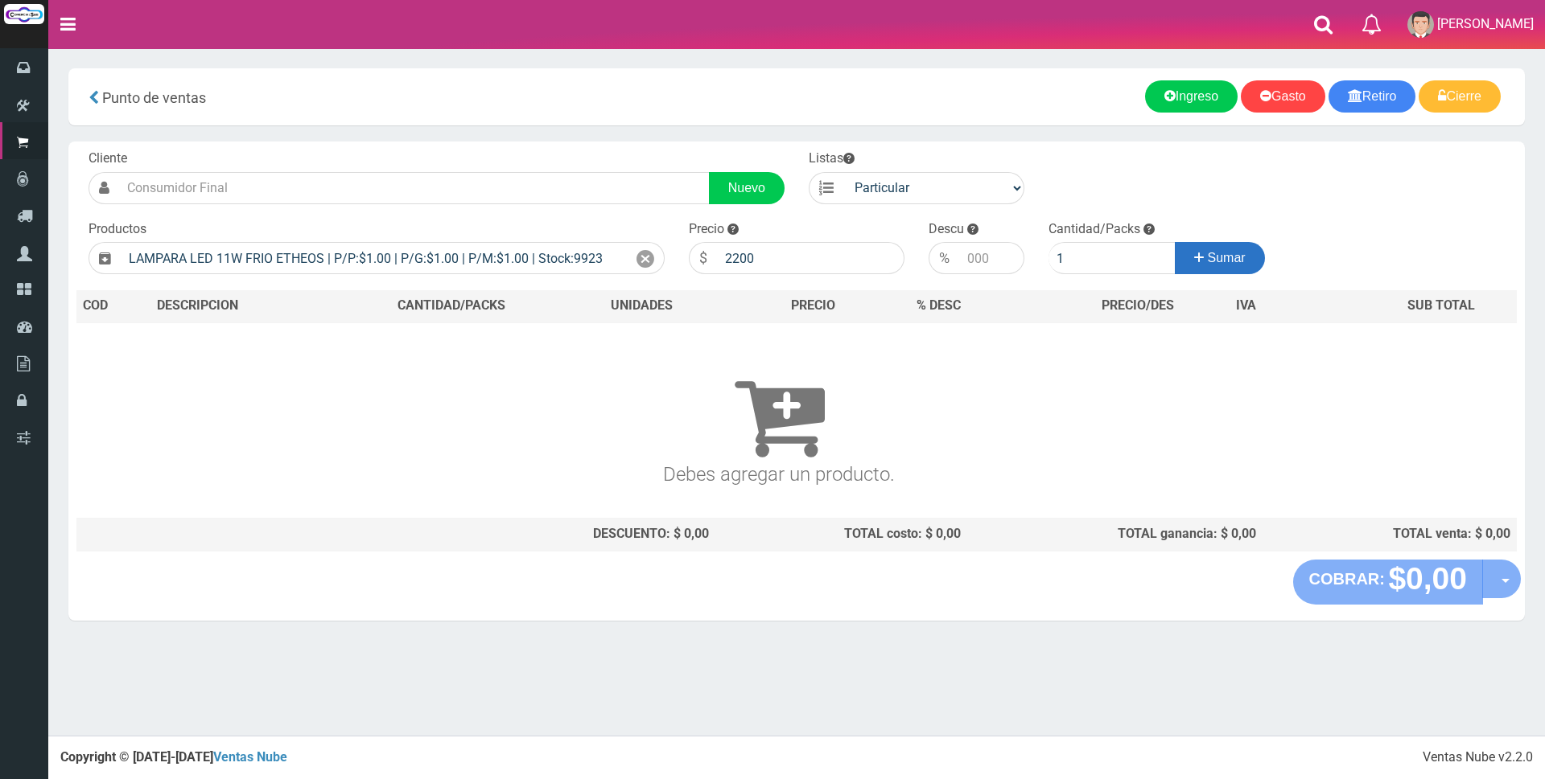
click at [1252, 253] on button "Sumar" at bounding box center [1219, 258] width 90 height 32
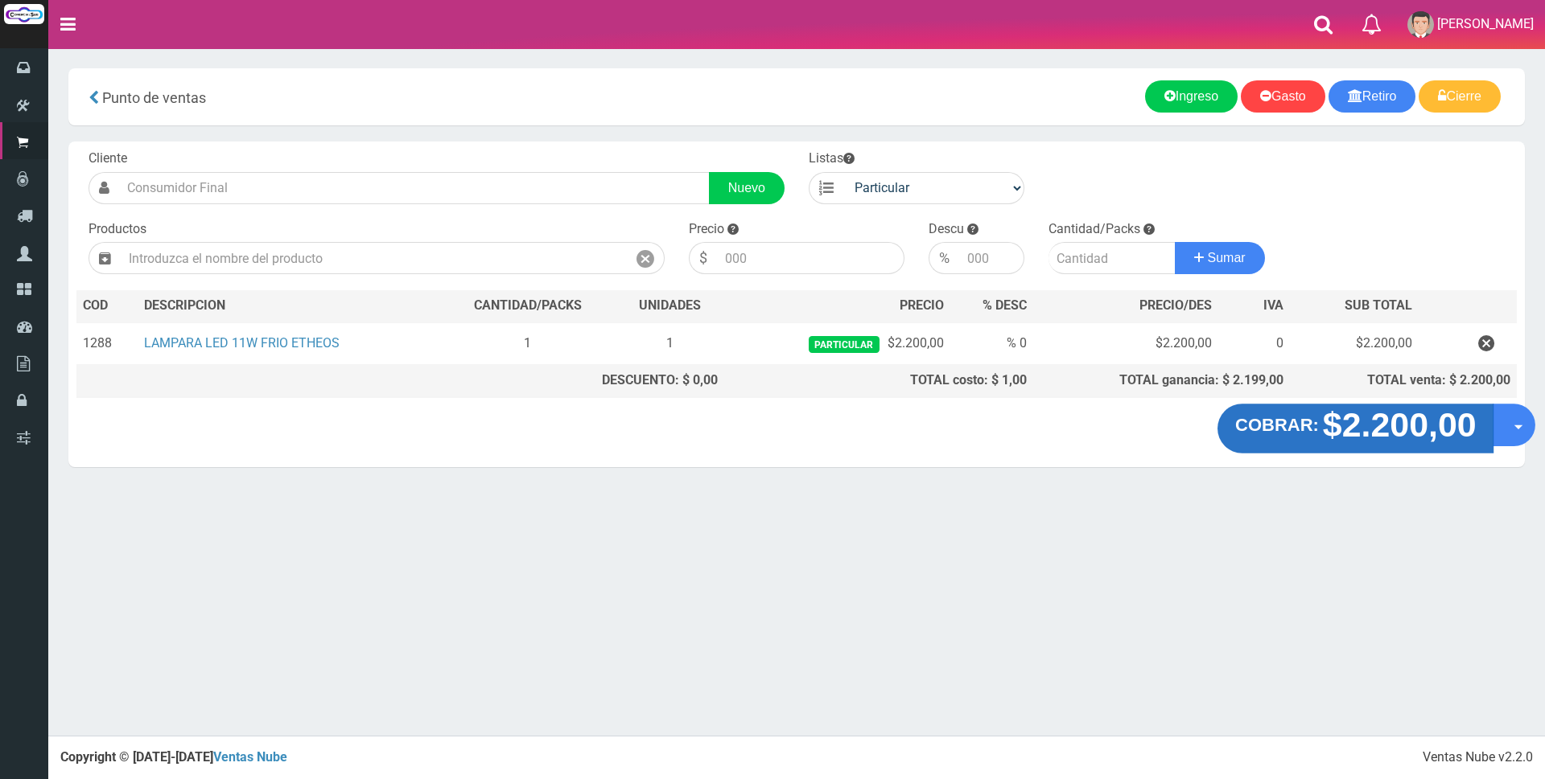
click at [1392, 436] on strong "$2.200,00" at bounding box center [1399, 425] width 154 height 38
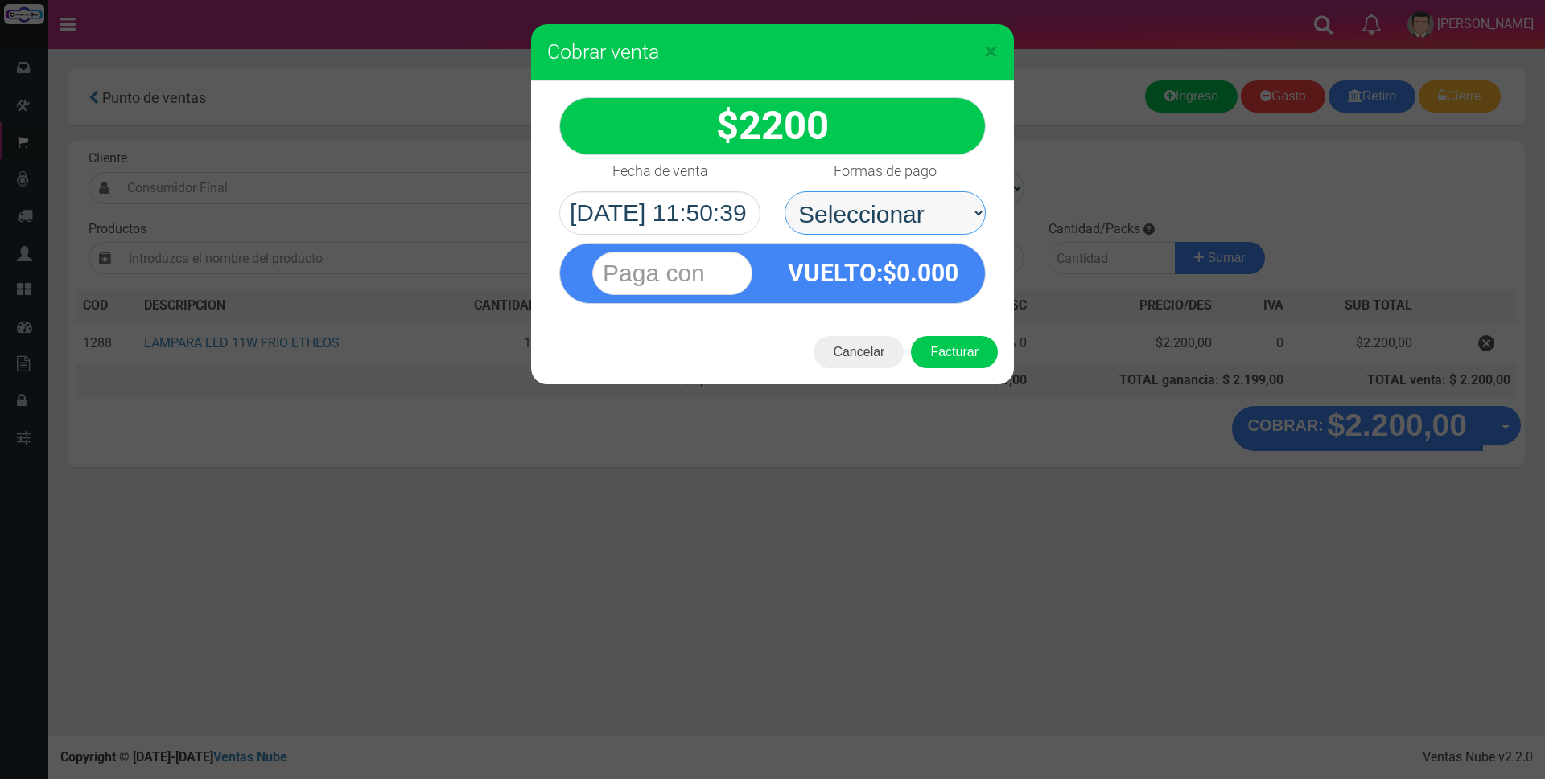
click at [865, 215] on select "Seleccionar Efectivo Tarjeta de Crédito Depósito Débito" at bounding box center [884, 212] width 201 height 43
select select "Efectivo"
click at [784, 191] on select "Seleccionar Efectivo Tarjeta de Crédito Depósito Débito" at bounding box center [884, 212] width 201 height 43
click at [732, 268] on input "text" at bounding box center [672, 273] width 160 height 43
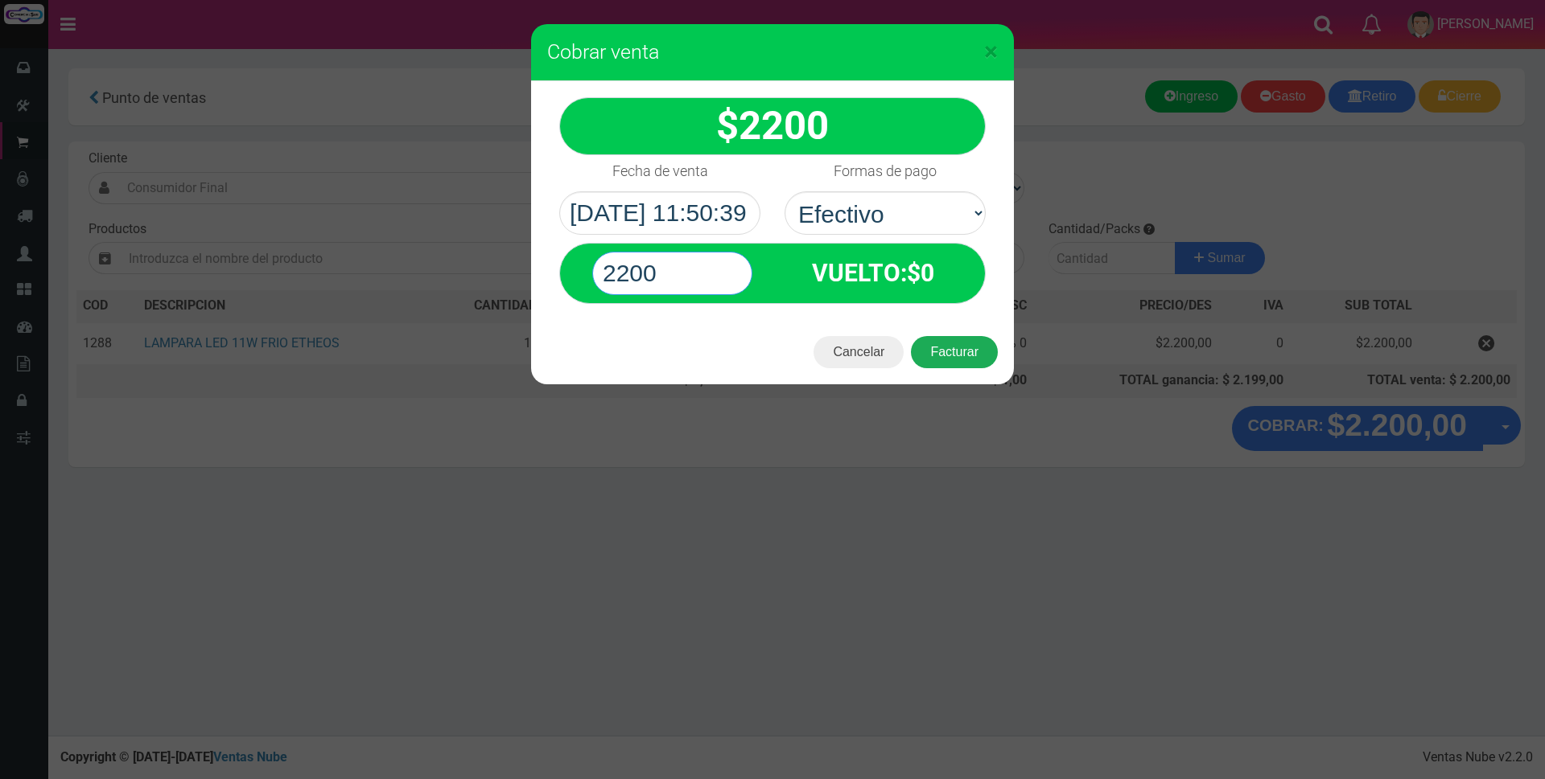
type input "2200"
click at [960, 361] on button "Facturar" at bounding box center [954, 352] width 87 height 32
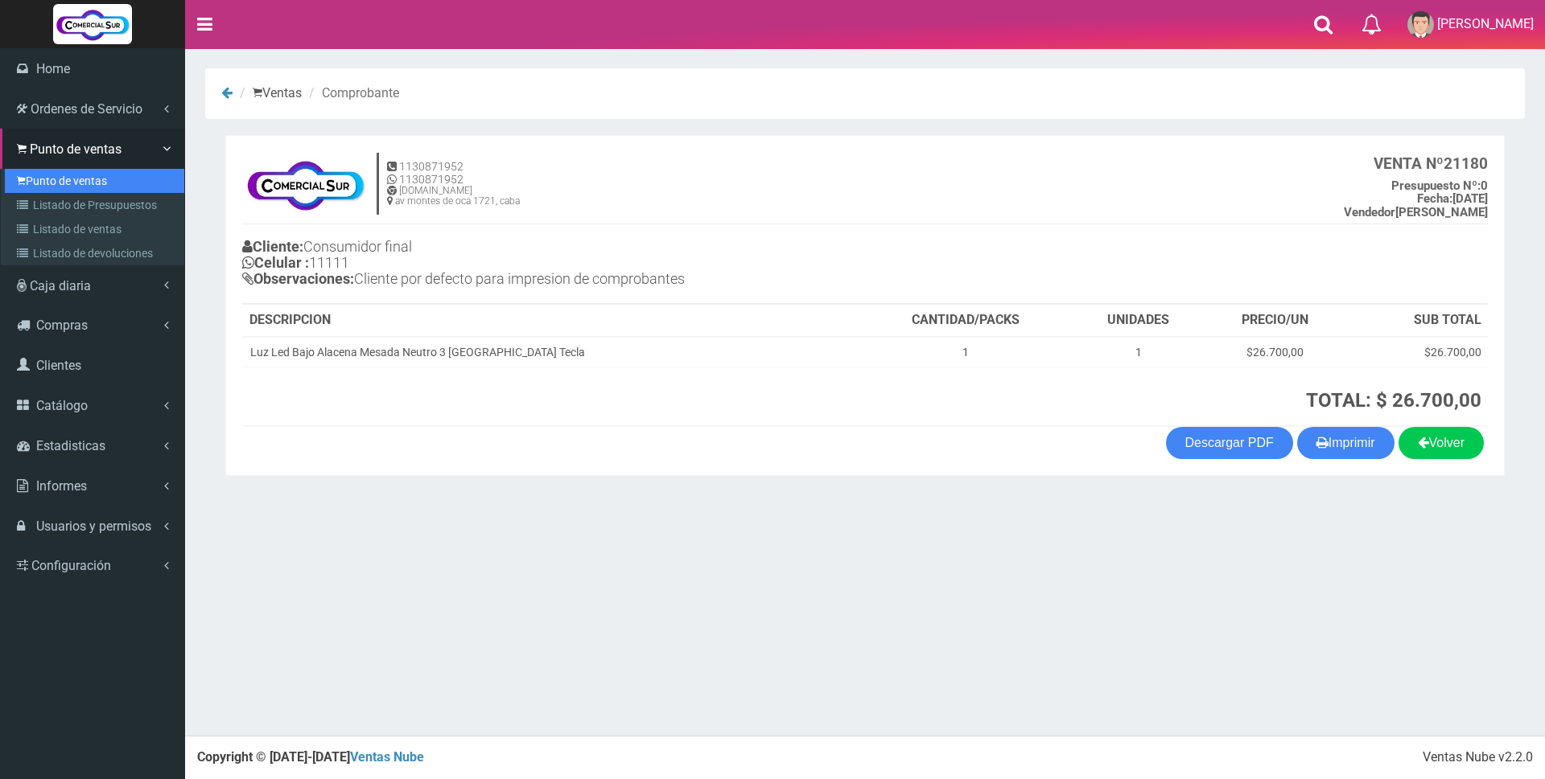
click at [51, 175] on link "Punto de ventas" at bounding box center [94, 181] width 179 height 24
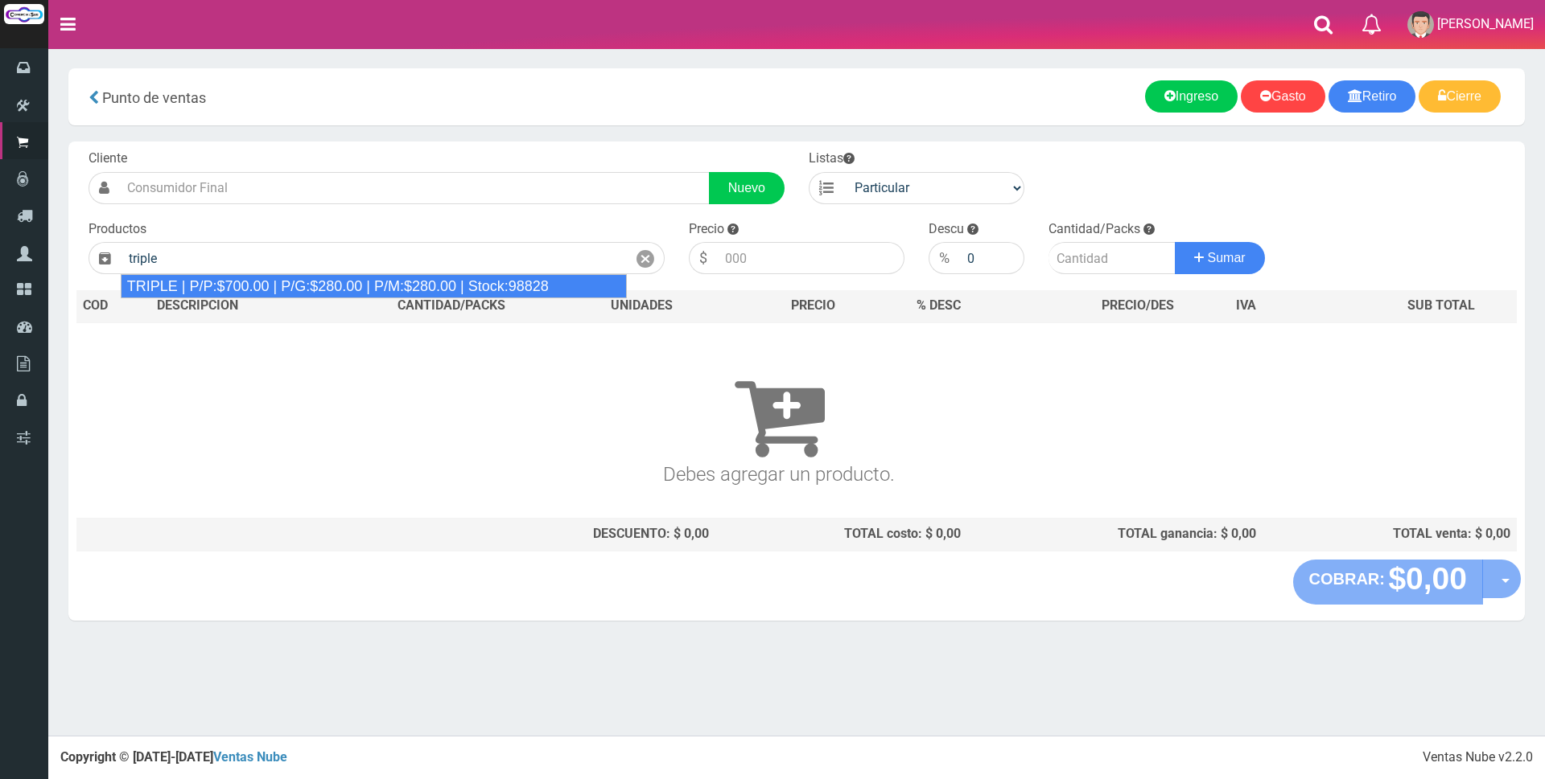
drag, startPoint x: 212, startPoint y: 282, endPoint x: 589, endPoint y: 312, distance: 378.5
click at [213, 282] on div "TRIPLE | P/P:$700.00 | P/G:$280.00 | P/M:$280.00 | Stock:98828" at bounding box center [374, 286] width 506 height 24
type input "TRIPLE | P/P:$700.00 | P/G:$280.00 | P/M:$280.00 | Stock:98828"
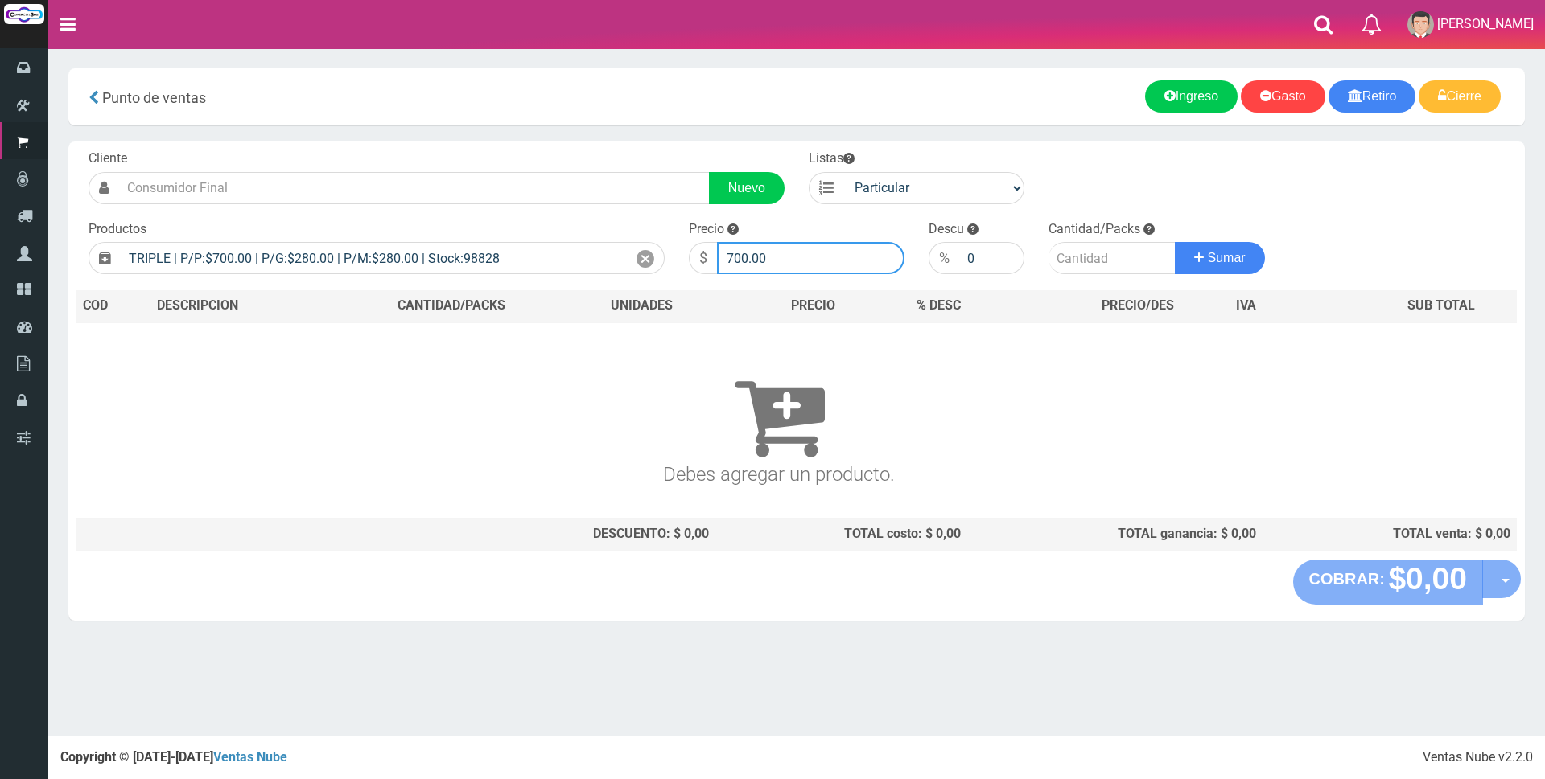
click at [792, 245] on input "700.00" at bounding box center [810, 258] width 187 height 32
type input "7"
type input "7000"
click at [1092, 261] on input "number" at bounding box center [1111, 258] width 127 height 32
type input "1"
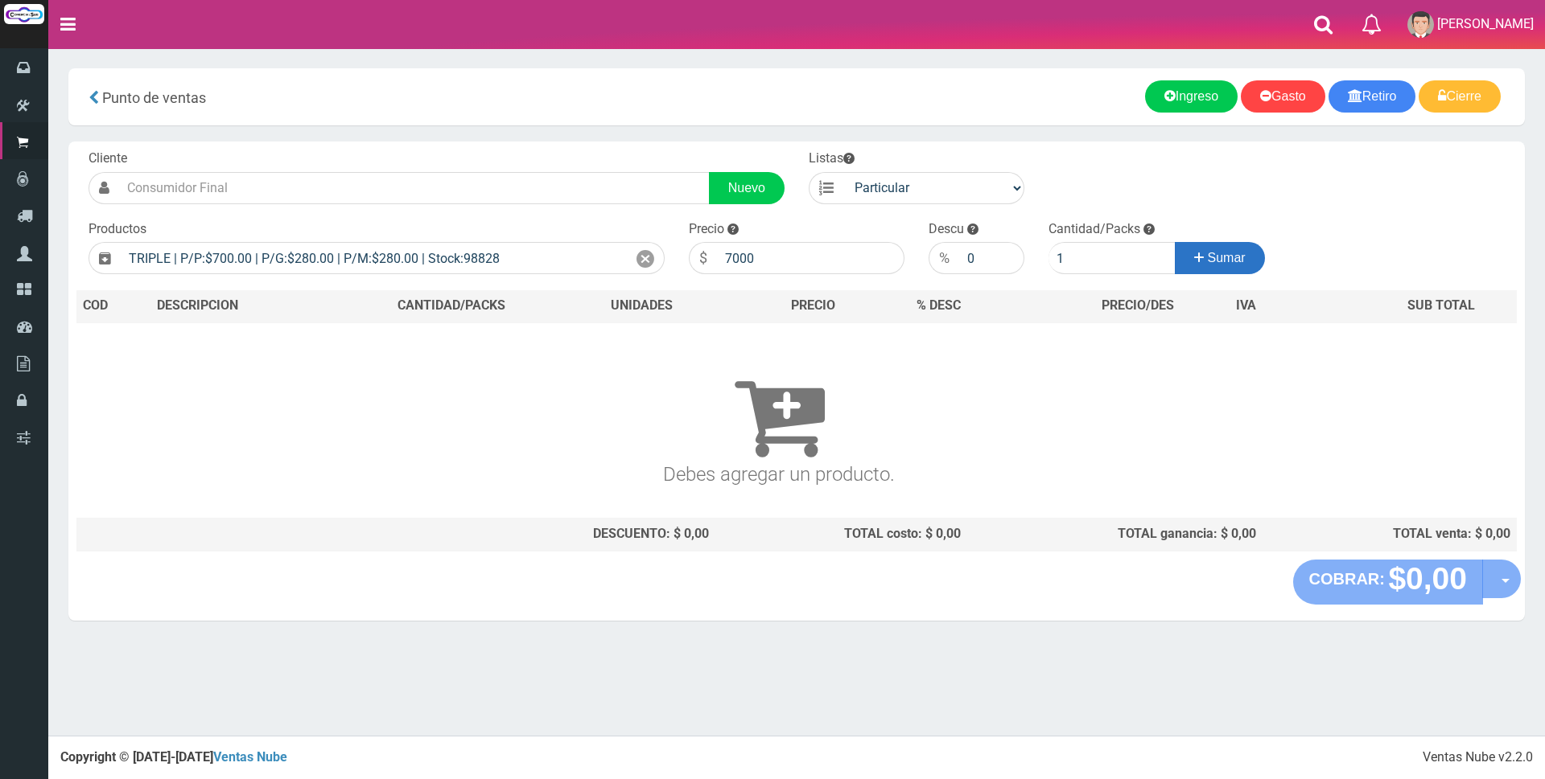
click at [1252, 256] on button "Sumar" at bounding box center [1219, 258] width 90 height 32
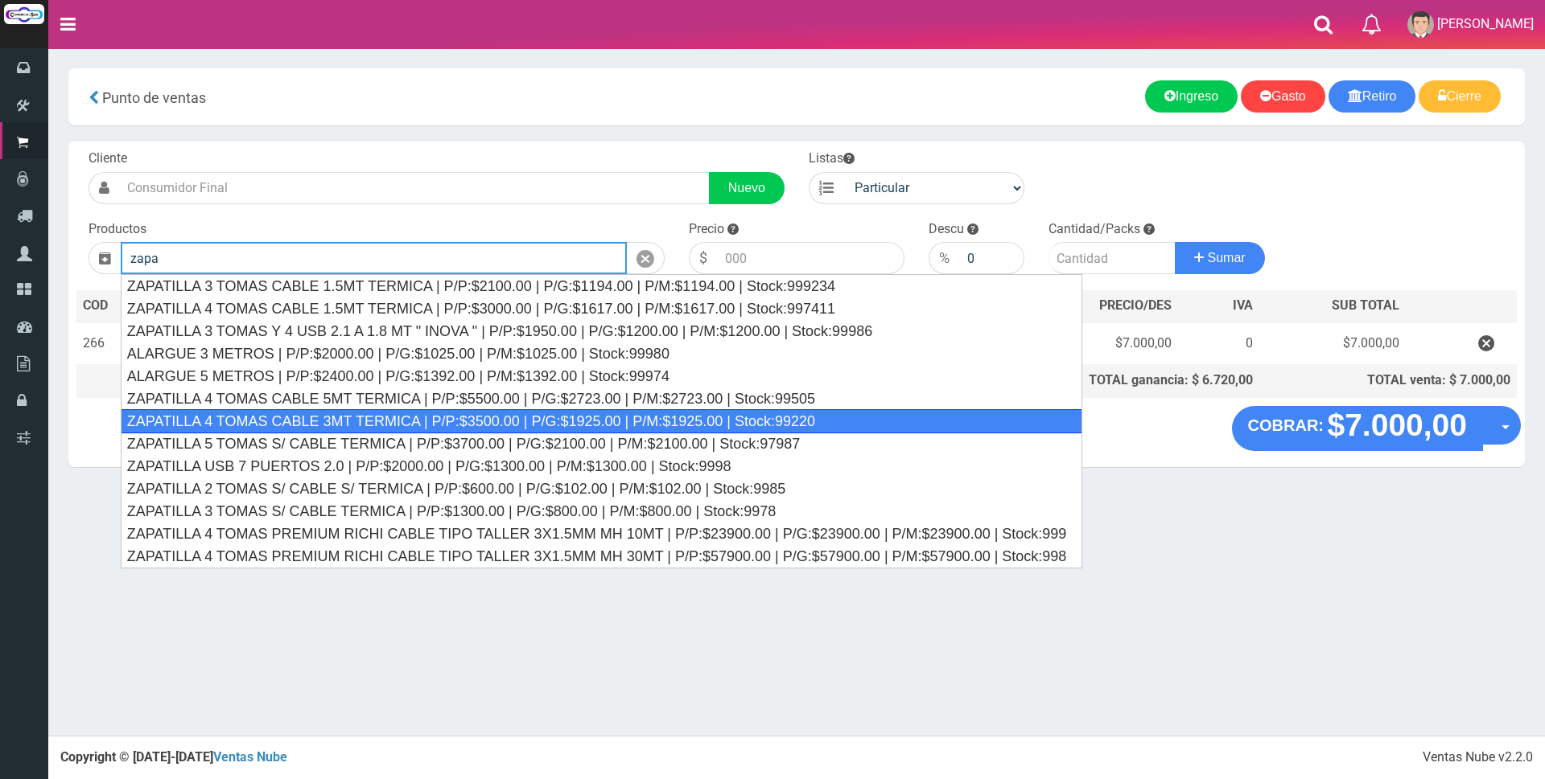
click at [520, 429] on div "ZAPATILLA 4 TOMAS CABLE 3MT TERMICA | P/P:$3500.00 | P/G:$1925.00 | P/M:$1925.0…" at bounding box center [602, 421] width 962 height 24
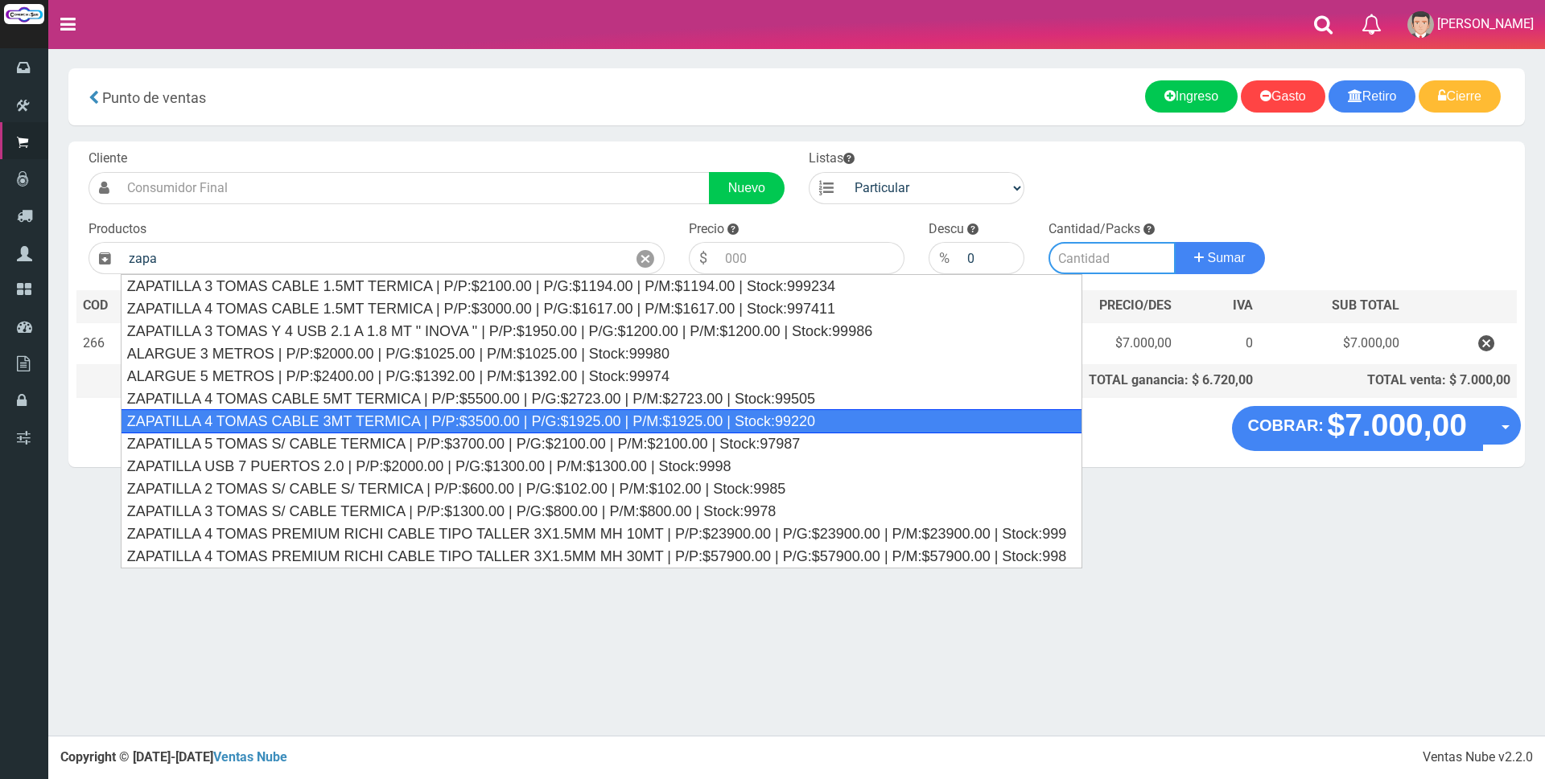
type input "ZAPATILLA 4 TOMAS CABLE 3MT TERMICA | P/P:$3500.00 | P/G:$1925.00 | P/M:$1925.0…"
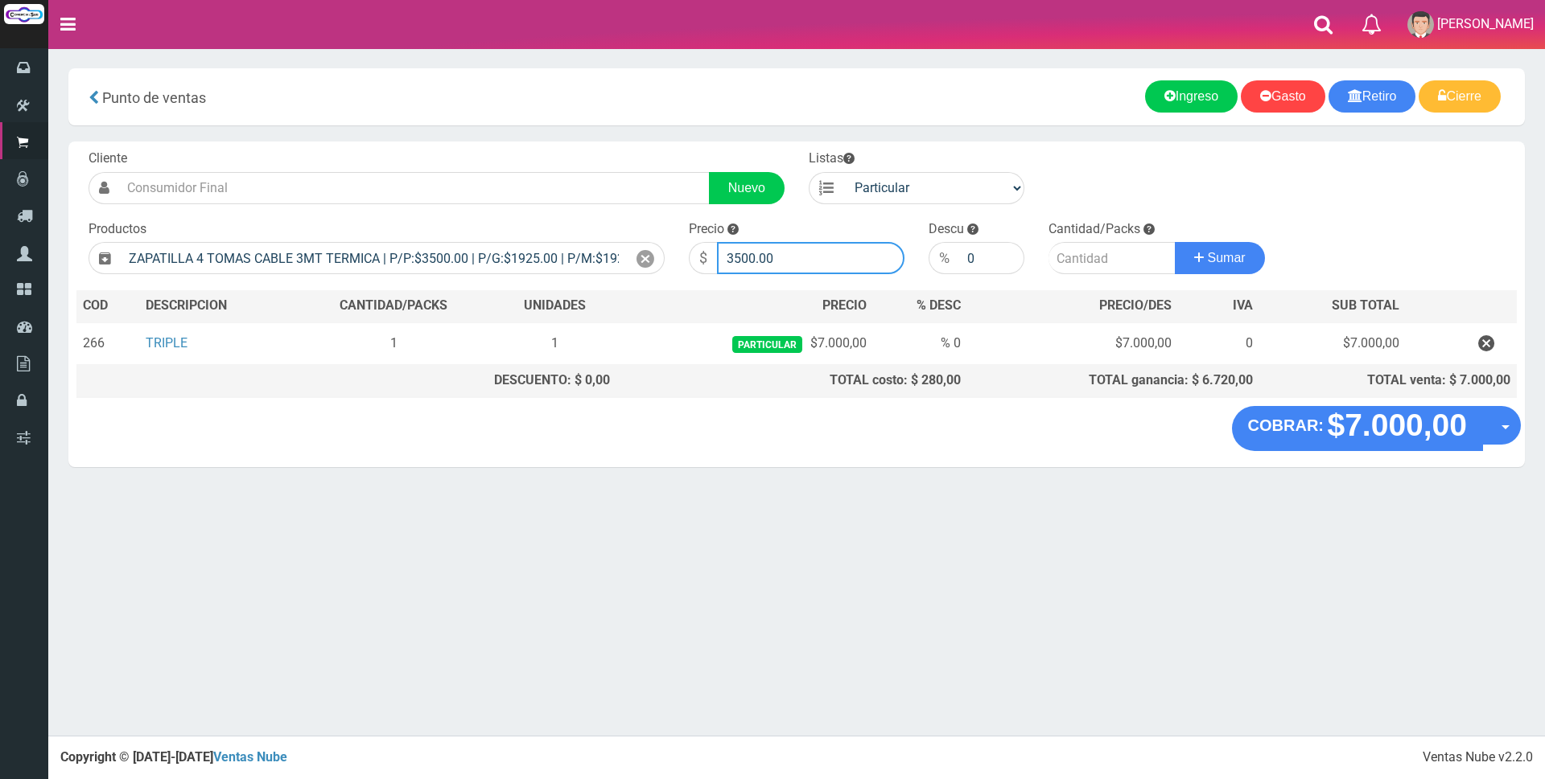
click at [798, 260] on input "3500.00" at bounding box center [810, 258] width 187 height 32
type input "3"
type input "12000"
click at [1131, 265] on input "number" at bounding box center [1111, 258] width 127 height 32
type input "1"
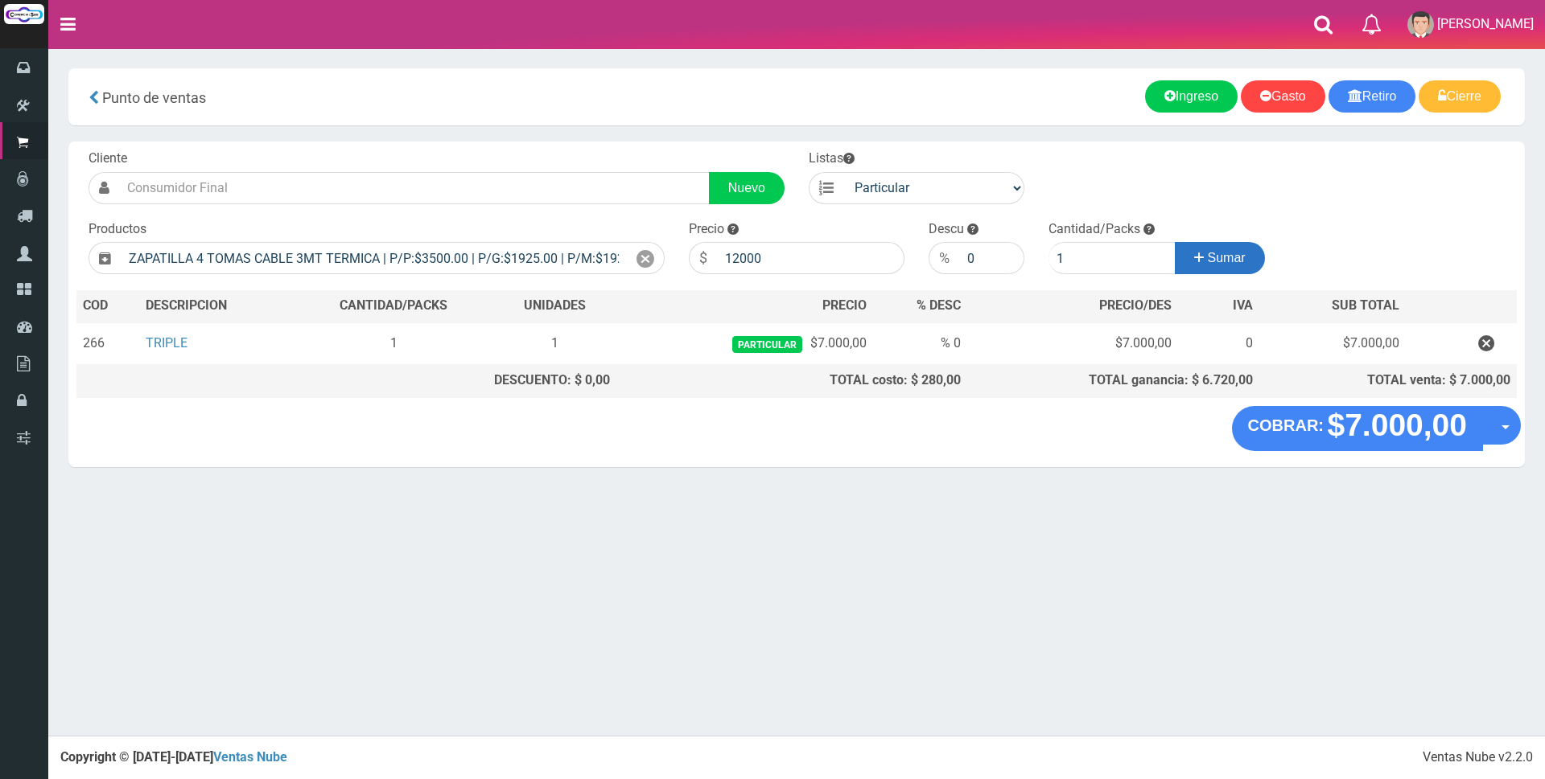
click at [1199, 259] on icon at bounding box center [1199, 257] width 10 height 23
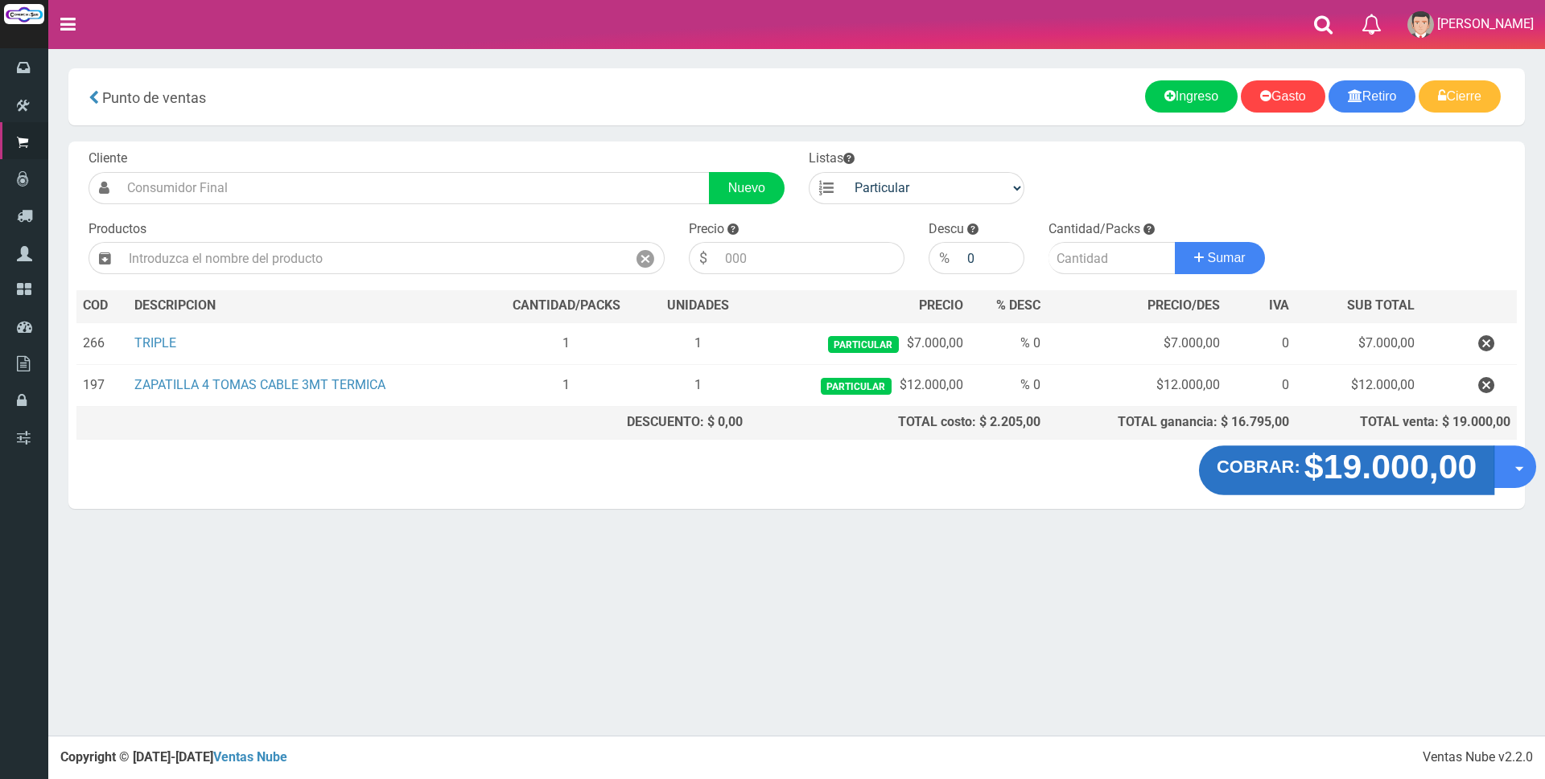
click at [1434, 474] on strong "$19.000,00" at bounding box center [1390, 467] width 173 height 38
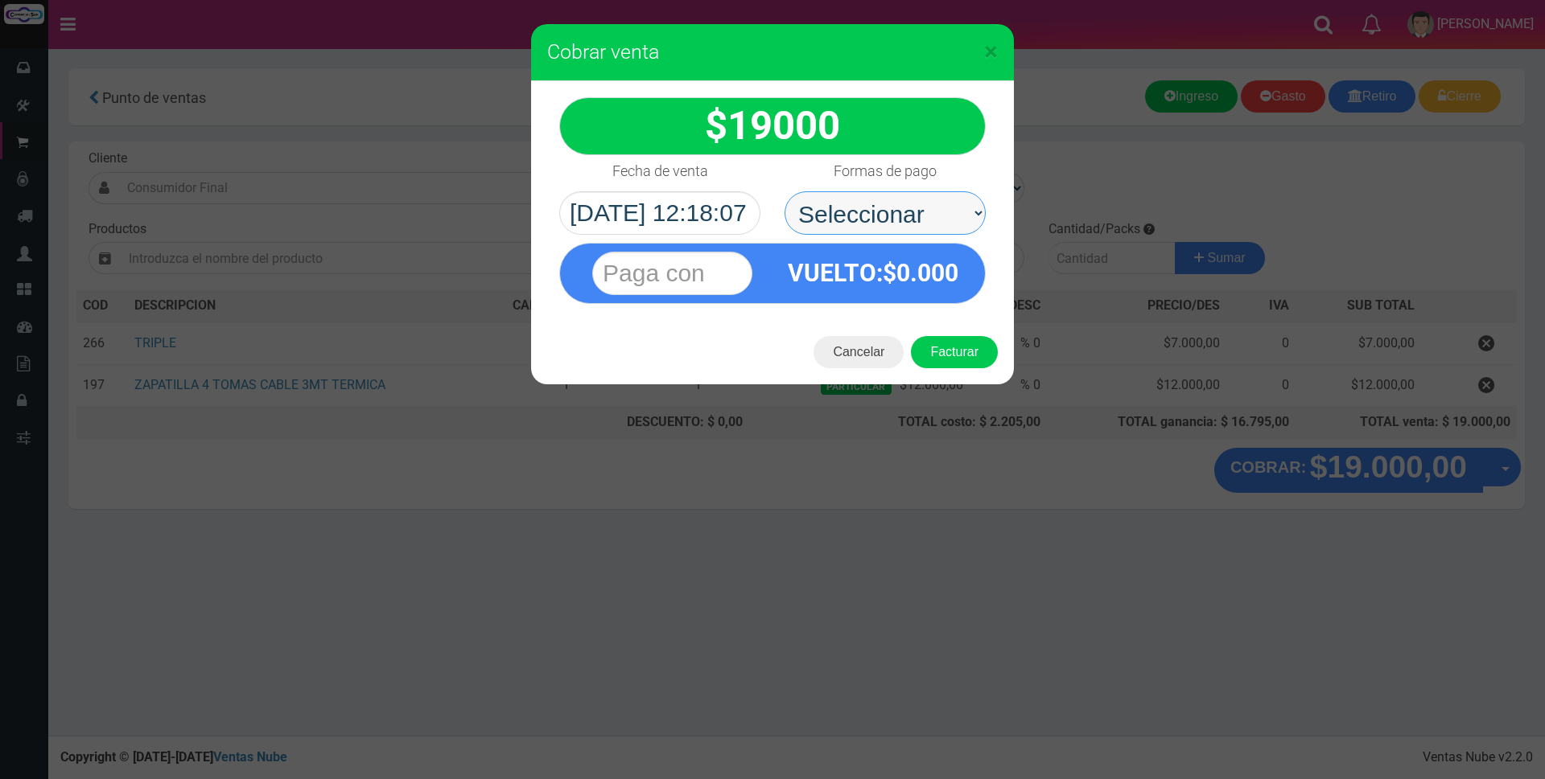
click at [905, 216] on select "Seleccionar Efectivo Tarjeta de Crédito Depósito Débito" at bounding box center [884, 212] width 201 height 43
select select "Tarjeta de Crédito"
click at [784, 191] on select "Seleccionar Efectivo Tarjeta de Crédito Depósito Débito" at bounding box center [884, 212] width 201 height 43
click at [715, 264] on input "text" at bounding box center [672, 273] width 160 height 43
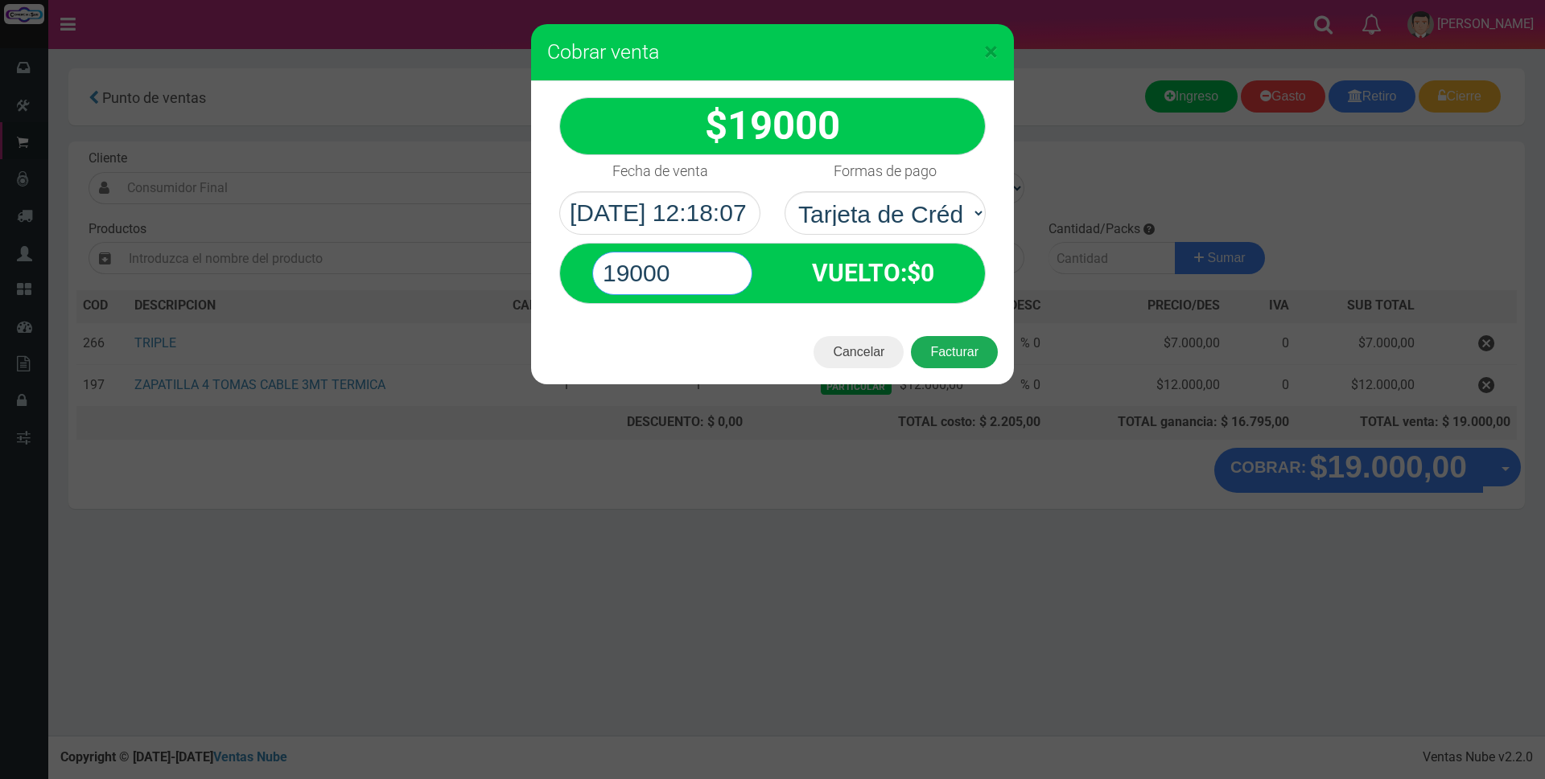
type input "19000"
click at [931, 360] on button "Facturar" at bounding box center [954, 352] width 87 height 32
